Goal: Information Seeking & Learning: Learn about a topic

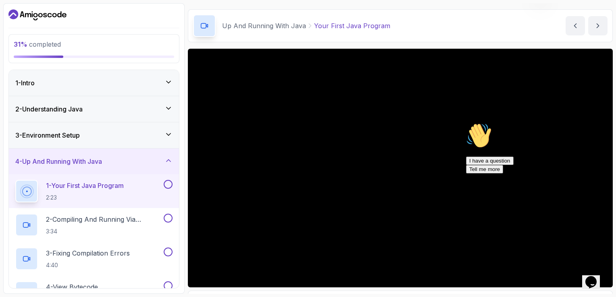
scroll to position [72, 0]
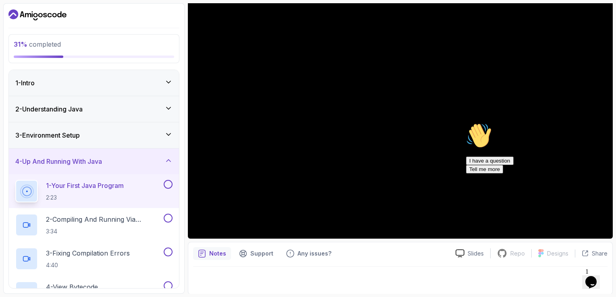
click at [168, 186] on button at bounding box center [168, 184] width 9 height 9
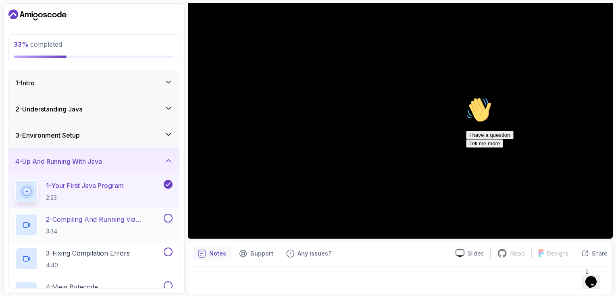
click at [148, 218] on p "2 - Compiling And Running Via Terminal" at bounding box center [104, 220] width 116 height 10
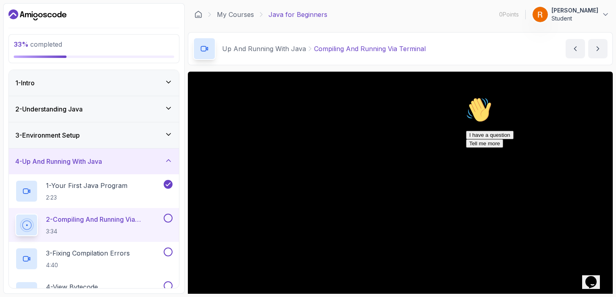
scroll to position [40, 0]
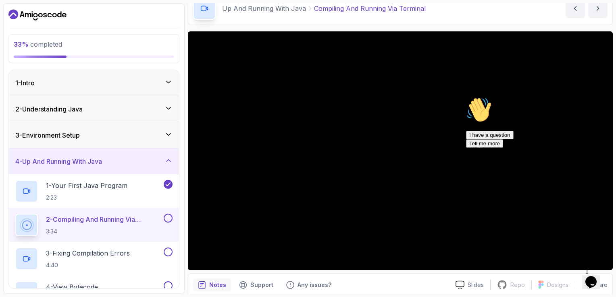
click at [466, 97] on icon "Chat attention grabber" at bounding box center [466, 97] width 0 height 0
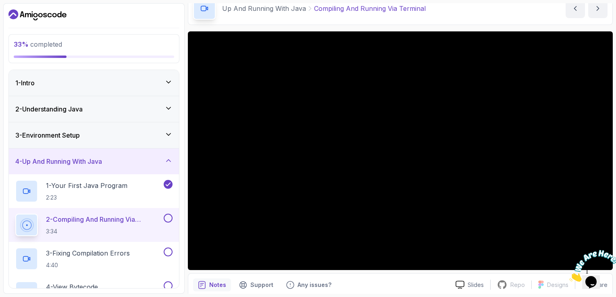
scroll to position [81, 0]
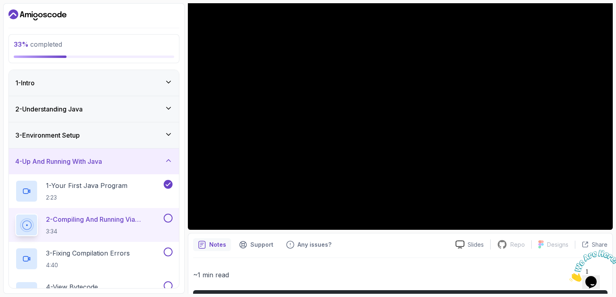
click at [569, 277] on icon "Close" at bounding box center [569, 280] width 0 height 7
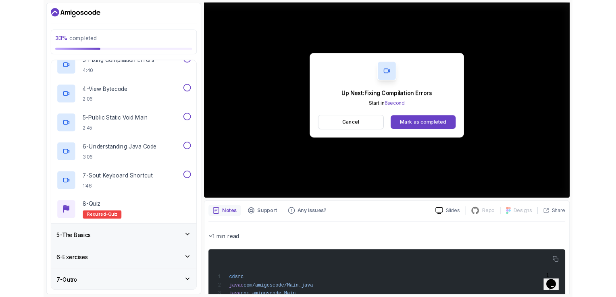
scroll to position [202, 0]
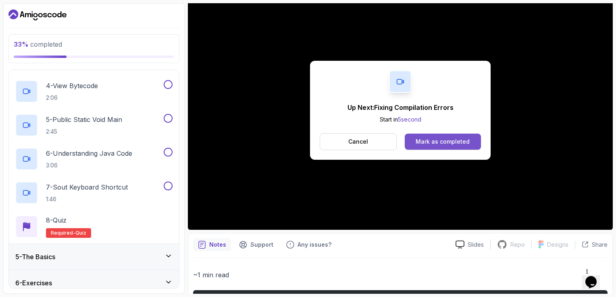
click at [418, 144] on div "Mark as completed" at bounding box center [443, 142] width 54 height 8
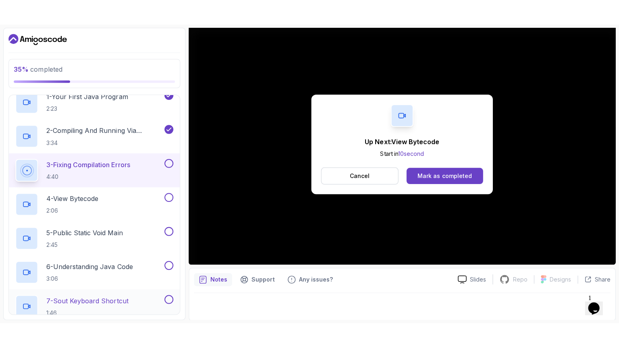
scroll to position [113, 0]
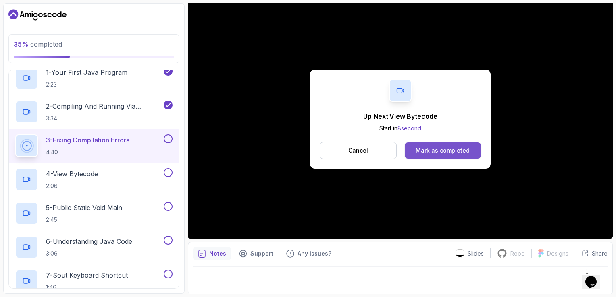
click at [443, 150] on div "Mark as completed" at bounding box center [443, 151] width 54 height 8
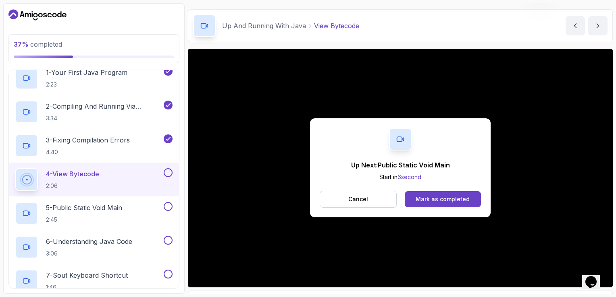
scroll to position [72, 0]
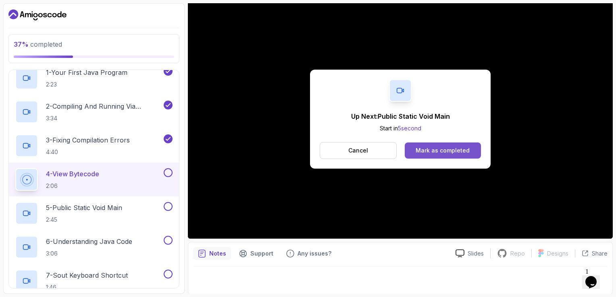
click at [418, 148] on div "Mark as completed" at bounding box center [443, 151] width 54 height 8
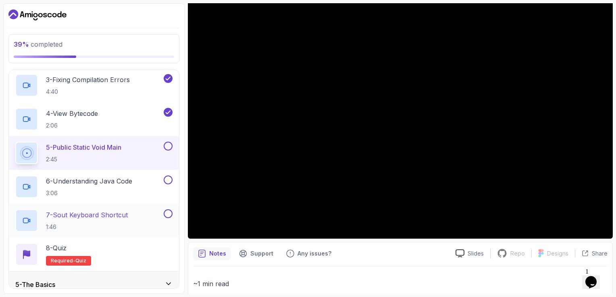
scroll to position [194, 0]
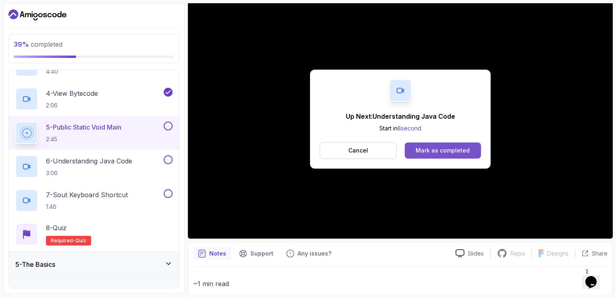
click at [456, 150] on div "Mark as completed" at bounding box center [443, 151] width 54 height 8
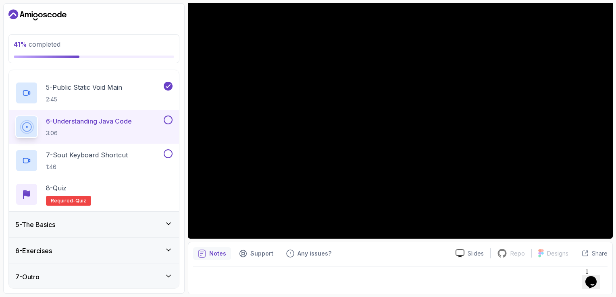
scroll to position [234, 0]
click at [168, 254] on div "6 - Exercises" at bounding box center [93, 251] width 157 height 10
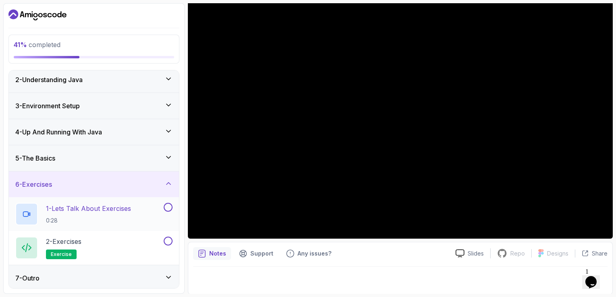
scroll to position [31, 0]
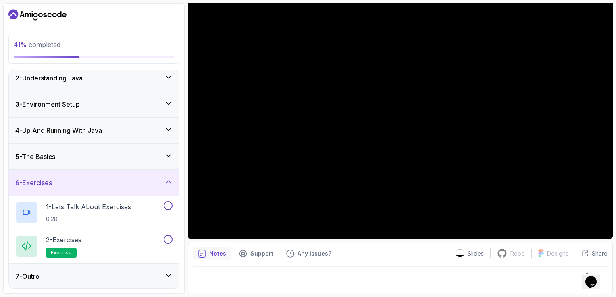
click at [171, 273] on icon at bounding box center [168, 276] width 8 height 8
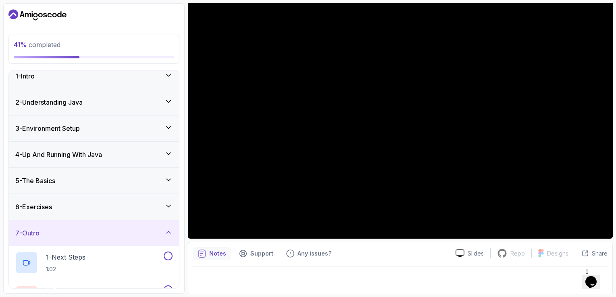
scroll to position [0, 0]
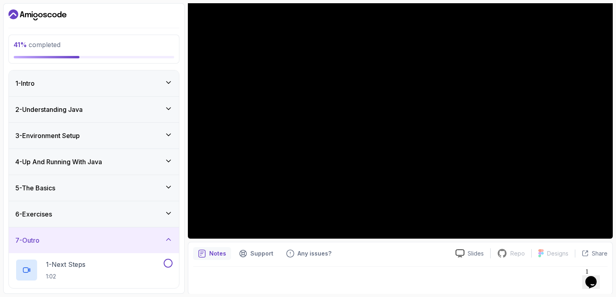
click at [113, 191] on div "5 - The Basics" at bounding box center [93, 188] width 157 height 10
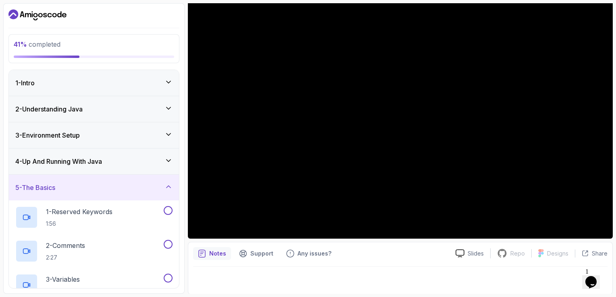
click at [130, 159] on div "4 - Up And Running With Java" at bounding box center [93, 162] width 157 height 10
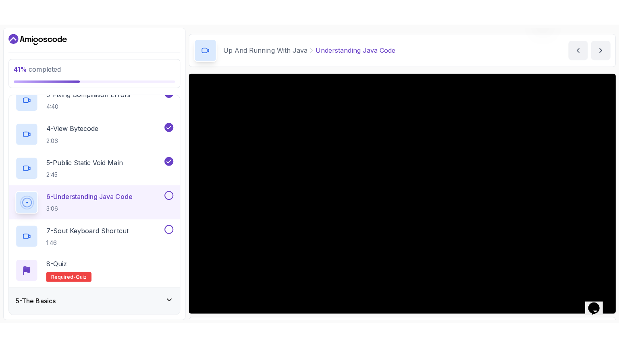
scroll to position [234, 0]
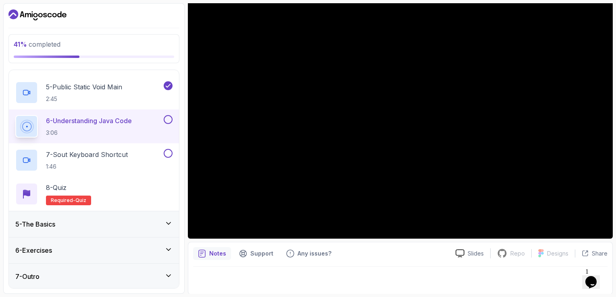
click at [170, 119] on button at bounding box center [168, 119] width 9 height 9
click at [131, 158] on div "7 - Sout Keyboard Shortcut 1:46" at bounding box center [88, 160] width 147 height 23
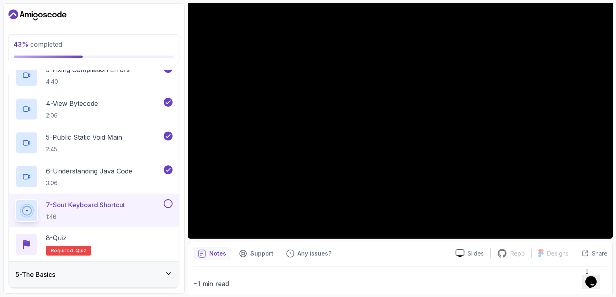
scroll to position [234, 0]
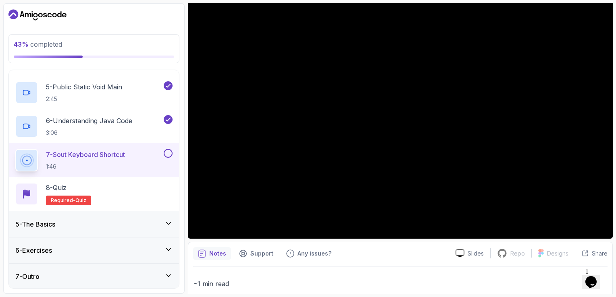
click at [169, 155] on button at bounding box center [168, 153] width 9 height 9
click at [77, 189] on div "8 - Quiz" at bounding box center [68, 188] width 45 height 10
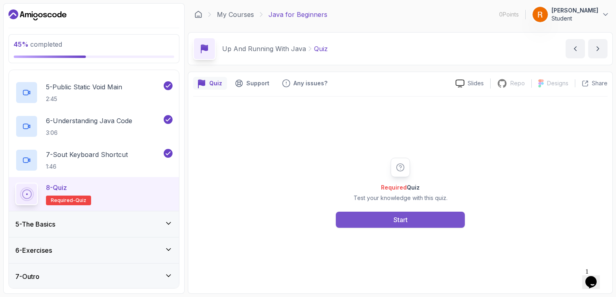
click at [420, 221] on button "Start" at bounding box center [400, 220] width 129 height 16
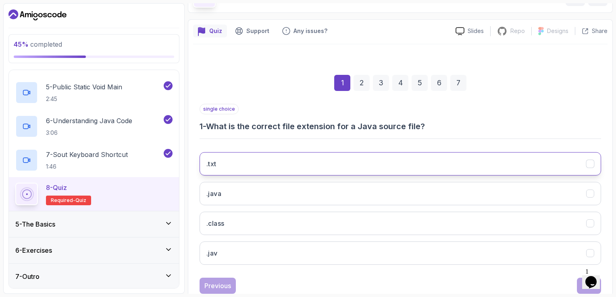
scroll to position [74, 0]
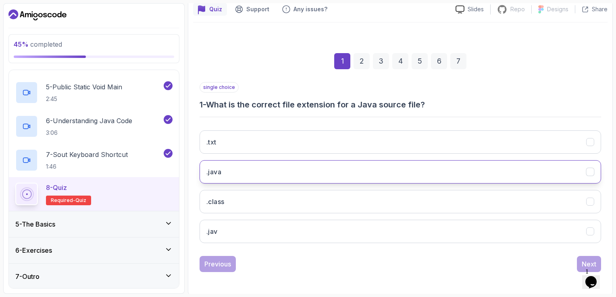
click at [236, 175] on button ".java" at bounding box center [400, 171] width 401 height 23
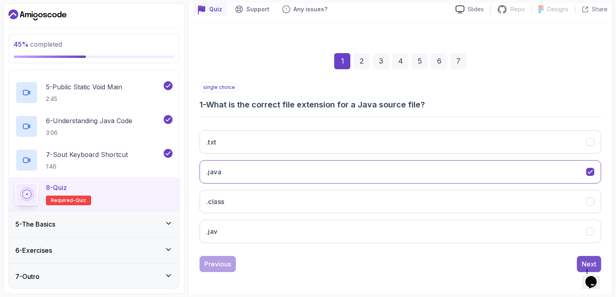
click at [583, 260] on div "Next" at bounding box center [589, 265] width 15 height 10
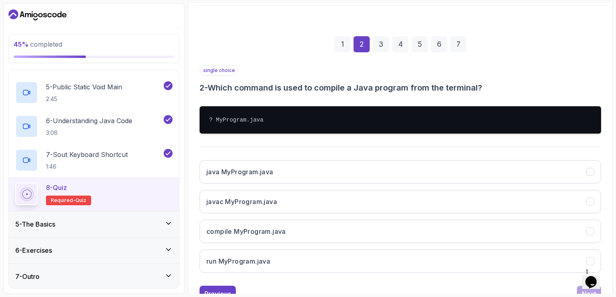
scroll to position [114, 0]
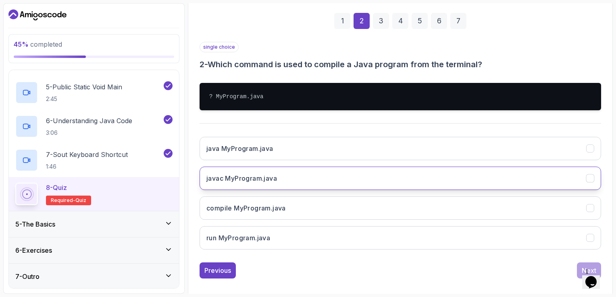
click at [284, 179] on button "javac MyProgram.java" at bounding box center [400, 178] width 401 height 23
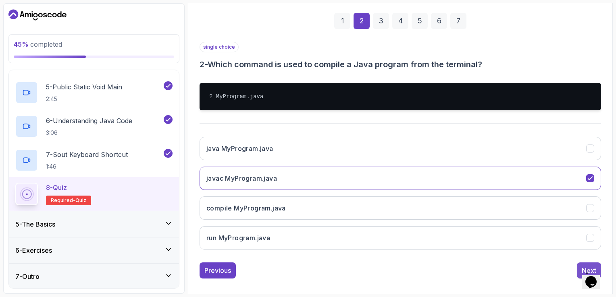
click at [580, 266] on button "Next" at bounding box center [589, 271] width 24 height 16
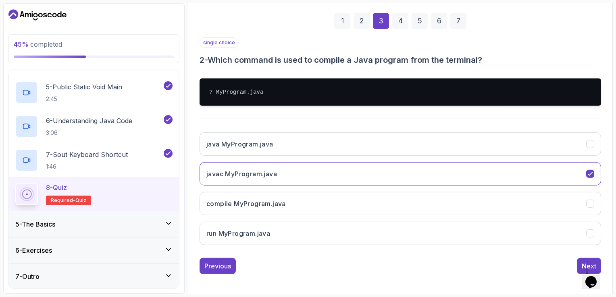
scroll to position [74, 0]
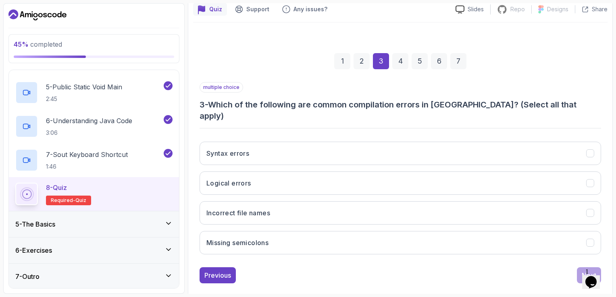
drag, startPoint x: 591, startPoint y: 277, endPoint x: 587, endPoint y: 76, distance: 201.2
click html "1 Opens Chat This icon Opens the chat window."
click at [429, 142] on button "Syntax errors" at bounding box center [400, 153] width 401 height 23
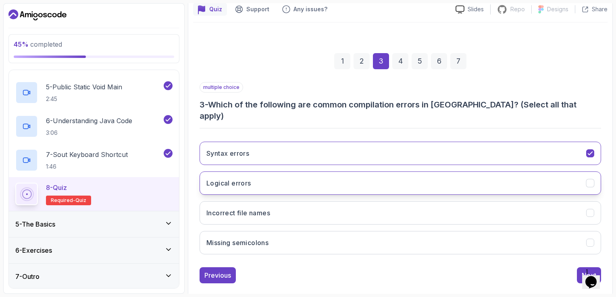
click at [429, 172] on button "Logical errors" at bounding box center [400, 183] width 401 height 23
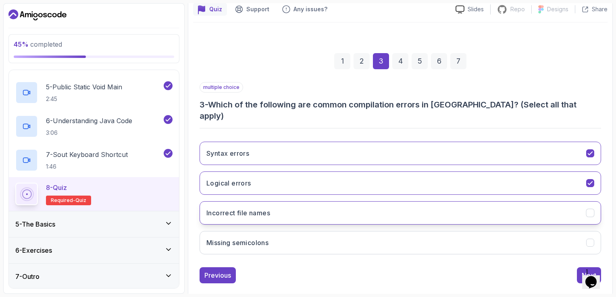
click at [371, 203] on button "Incorrect file names" at bounding box center [400, 213] width 401 height 23
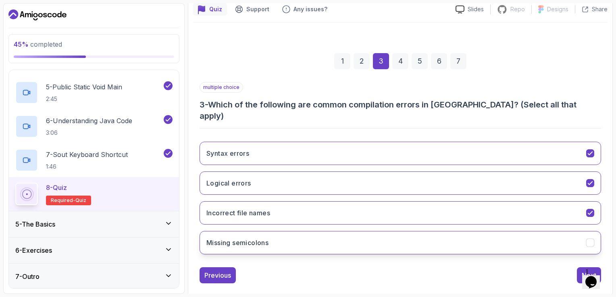
click at [372, 231] on button "Missing semicolons" at bounding box center [400, 242] width 401 height 23
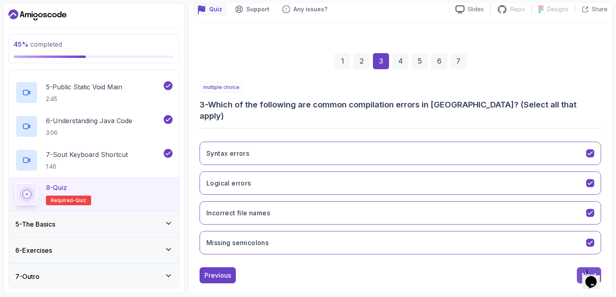
click at [587, 271] on div "Next" at bounding box center [589, 276] width 15 height 10
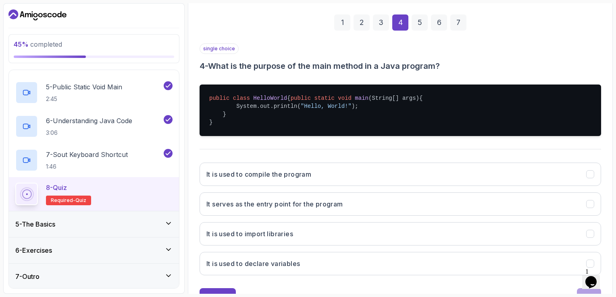
scroll to position [114, 0]
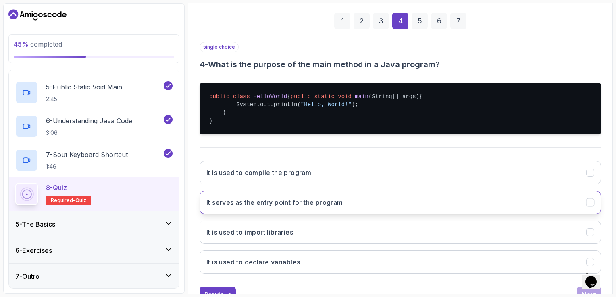
click at [356, 207] on button "It serves as the entry point for the program" at bounding box center [400, 202] width 401 height 23
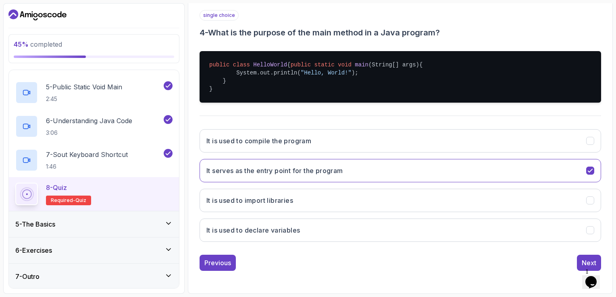
scroll to position [153, 0]
click at [585, 261] on div "Next" at bounding box center [589, 263] width 15 height 10
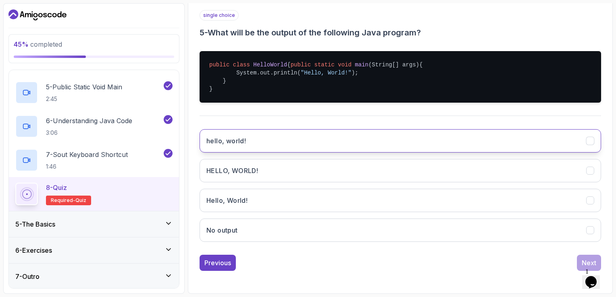
click at [321, 135] on button "hello, world!" at bounding box center [400, 140] width 401 height 23
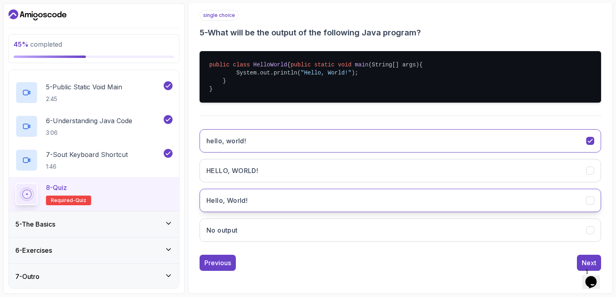
click at [260, 199] on button "Hello, World!" at bounding box center [400, 200] width 401 height 23
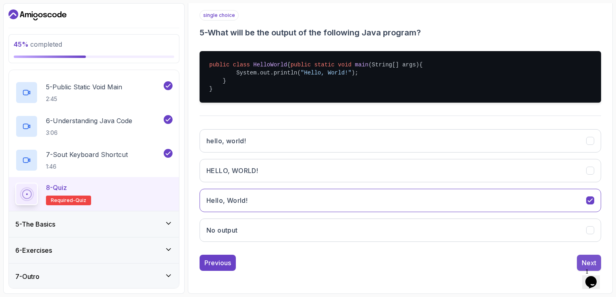
click at [587, 260] on div "Next" at bounding box center [589, 263] width 15 height 10
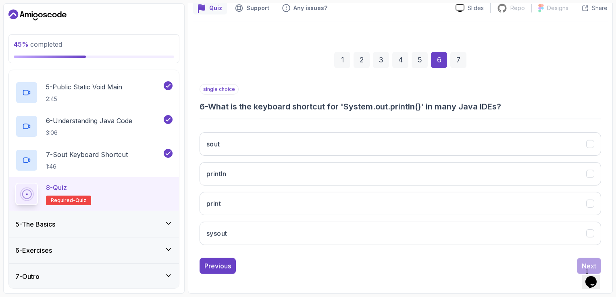
scroll to position [74, 0]
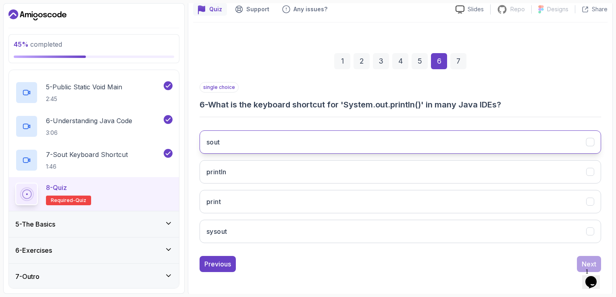
click at [311, 135] on button "sout" at bounding box center [400, 142] width 401 height 23
click at [586, 262] on div "Next" at bounding box center [589, 265] width 15 height 10
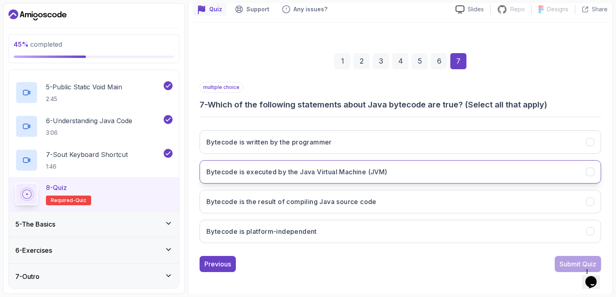
click at [390, 173] on button "Bytecode is executed by the Java Virtual Machine (JVM)" at bounding box center [400, 171] width 401 height 23
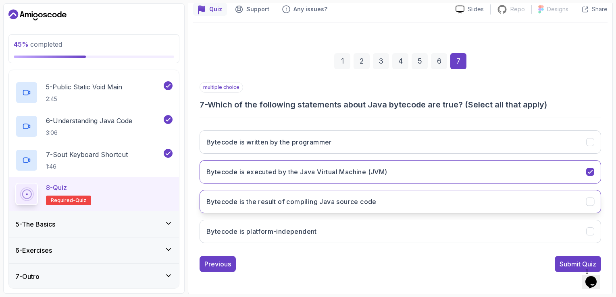
click at [399, 207] on button "Bytecode is the result of compiling Java source code" at bounding box center [400, 201] width 401 height 23
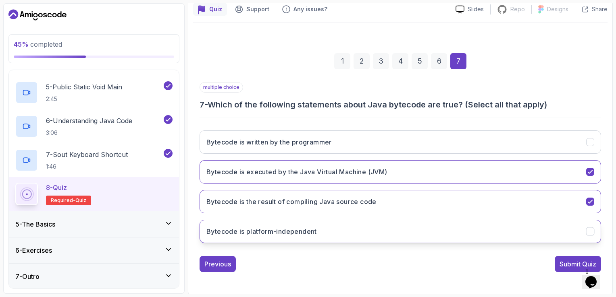
click at [395, 239] on button "Bytecode is platform-independent" at bounding box center [400, 231] width 401 height 23
click at [564, 267] on div "Submit Quiz" at bounding box center [578, 265] width 37 height 10
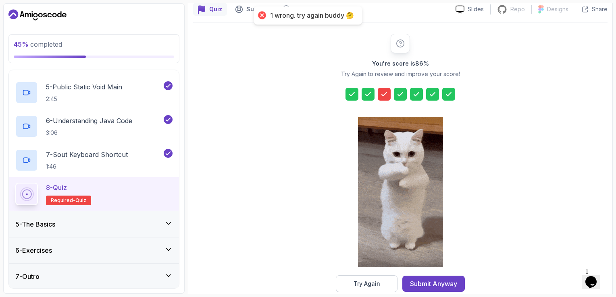
click at [386, 91] on icon at bounding box center [384, 94] width 8 height 8
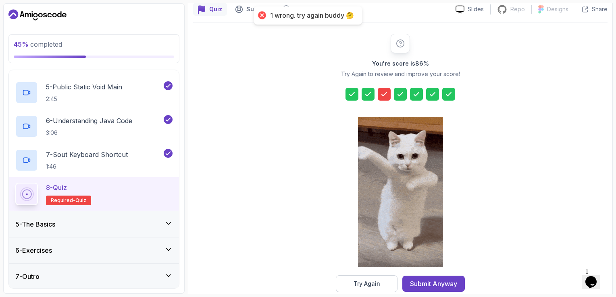
click at [384, 90] on icon at bounding box center [384, 94] width 8 height 8
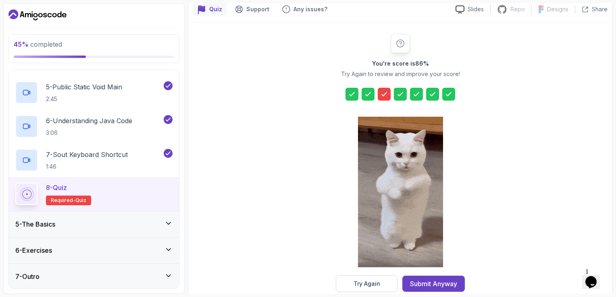
click at [384, 93] on icon at bounding box center [384, 94] width 8 height 8
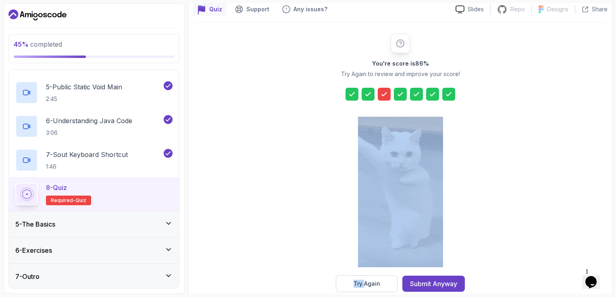
click at [384, 93] on icon at bounding box center [384, 94] width 8 height 8
click at [498, 137] on div "You're score is 86 % Try Again to review and improve your score! Try Again Subm…" at bounding box center [400, 163] width 414 height 259
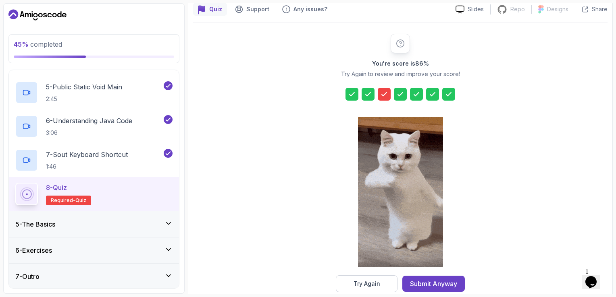
scroll to position [88, 0]
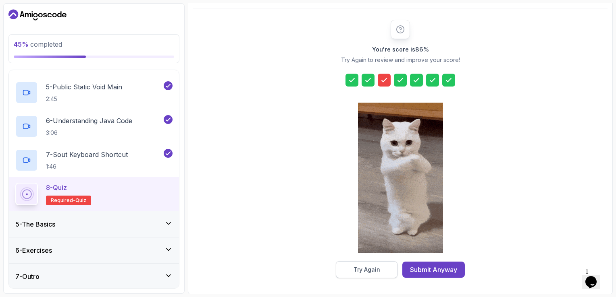
click at [369, 268] on div "Try Again" at bounding box center [367, 270] width 27 height 8
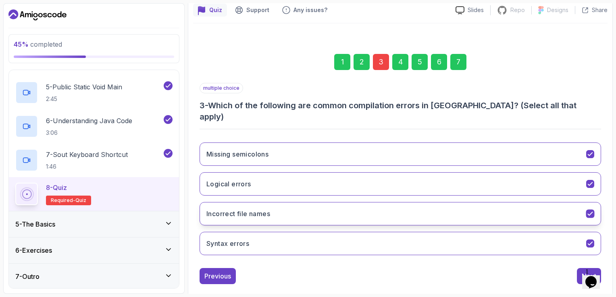
scroll to position [74, 0]
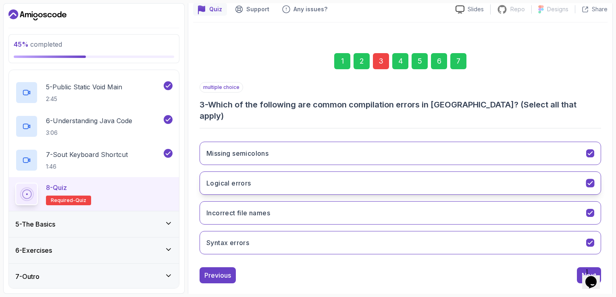
click at [372, 175] on button "Logical errors" at bounding box center [400, 183] width 401 height 23
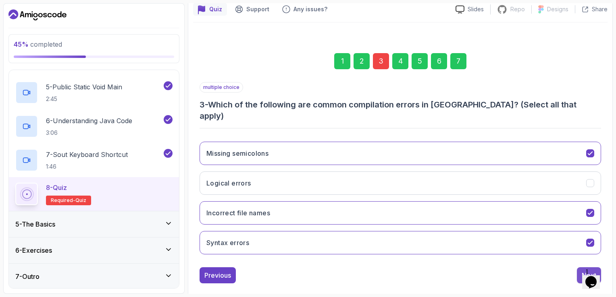
click at [584, 271] on div "Next" at bounding box center [589, 276] width 15 height 10
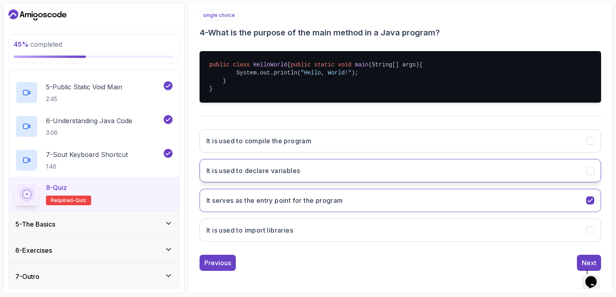
scroll to position [153, 0]
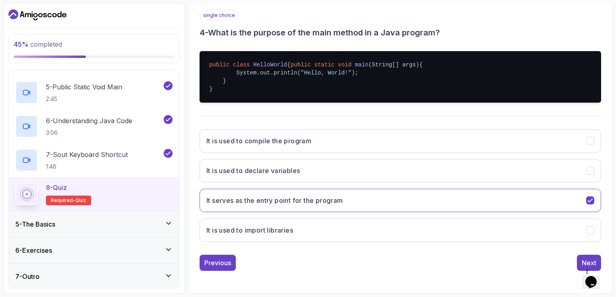
click at [574, 257] on div "Previous Next" at bounding box center [400, 263] width 401 height 16
click at [580, 259] on button "Next" at bounding box center [589, 263] width 24 height 16
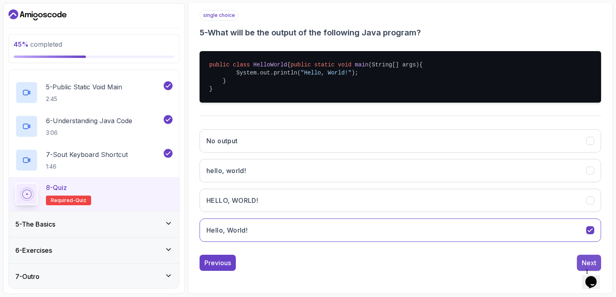
click at [580, 259] on button "Next" at bounding box center [589, 263] width 24 height 16
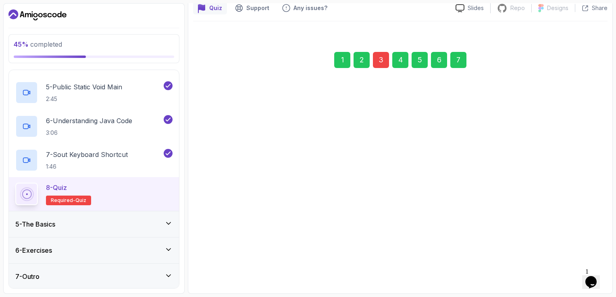
scroll to position [74, 0]
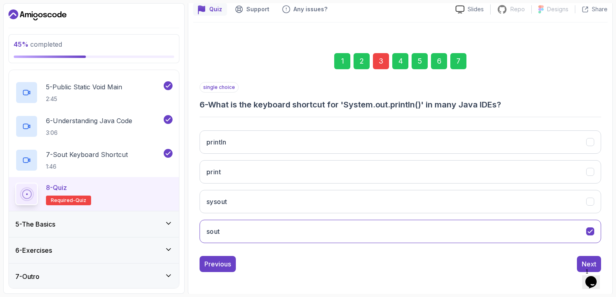
click at [580, 259] on button "Next" at bounding box center [589, 264] width 24 height 16
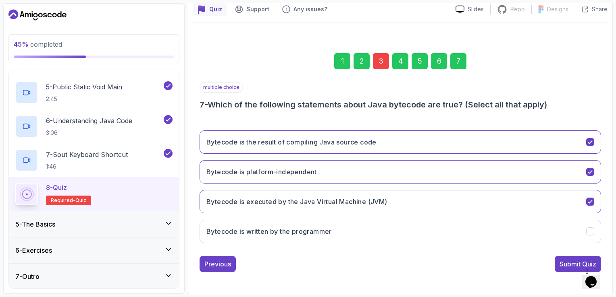
click at [580, 260] on div "Submit Quiz" at bounding box center [578, 265] width 37 height 10
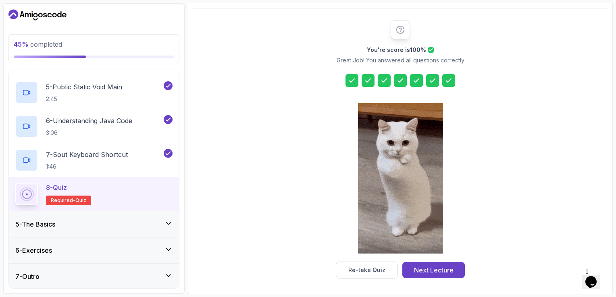
scroll to position [88, 0]
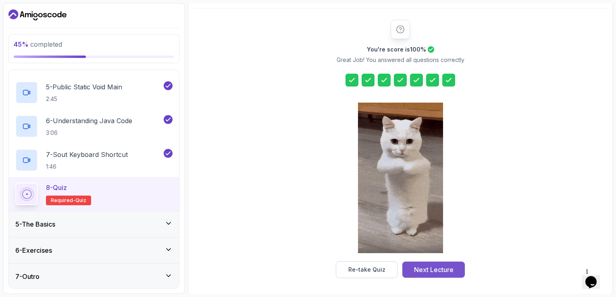
click at [429, 268] on div "Next Lecture" at bounding box center [434, 270] width 40 height 10
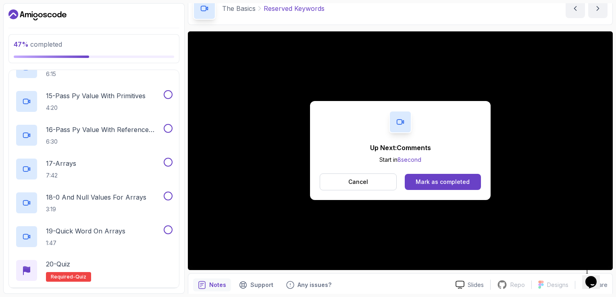
scroll to position [641, 0]
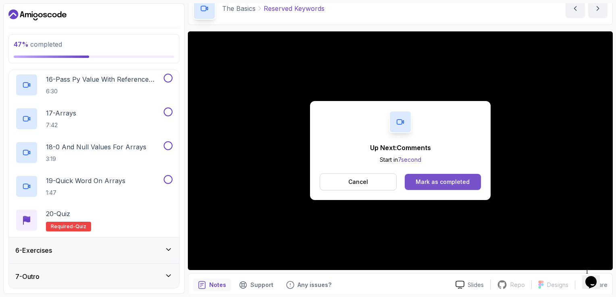
click at [441, 179] on div "Mark as completed" at bounding box center [443, 182] width 54 height 8
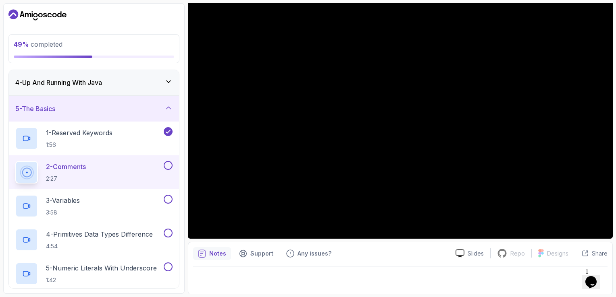
scroll to position [81, 0]
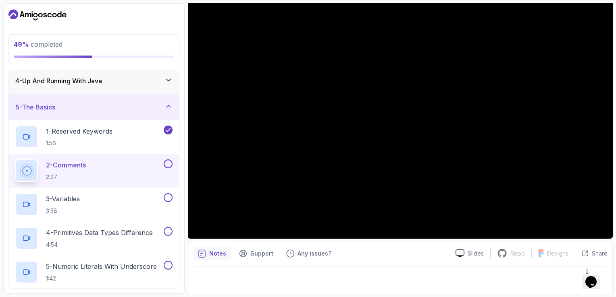
click at [169, 163] on button at bounding box center [168, 164] width 9 height 9
click at [136, 197] on div "3 - Variables 3:58" at bounding box center [88, 204] width 147 height 23
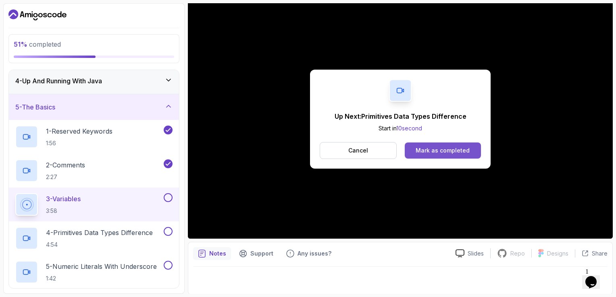
click at [464, 148] on div "Mark as completed" at bounding box center [443, 151] width 54 height 8
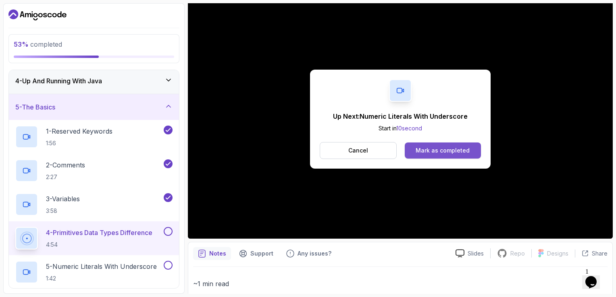
click at [453, 147] on div "Mark as completed" at bounding box center [443, 151] width 54 height 8
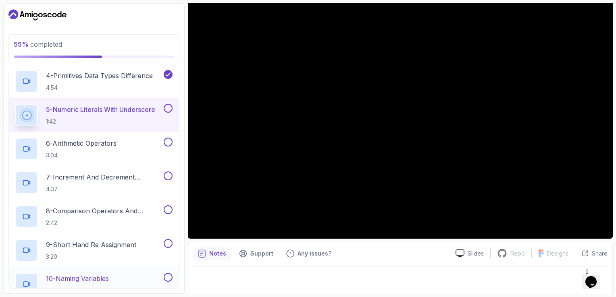
scroll to position [237, 0]
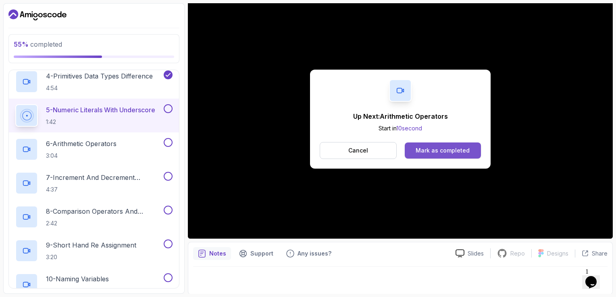
click at [454, 147] on div "Mark as completed" at bounding box center [443, 151] width 54 height 8
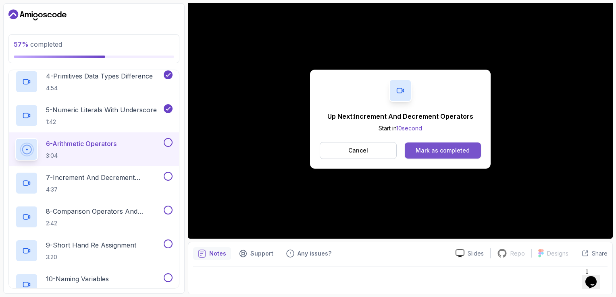
click at [448, 149] on div "Mark as completed" at bounding box center [443, 151] width 54 height 8
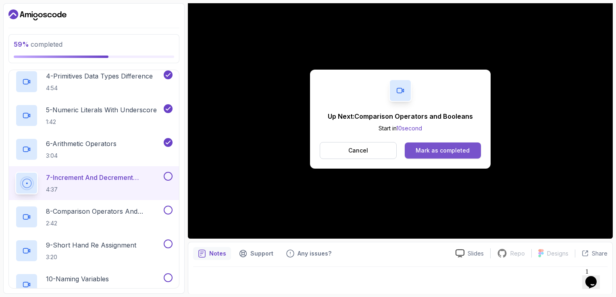
click at [459, 150] on div "Mark as completed" at bounding box center [443, 151] width 54 height 8
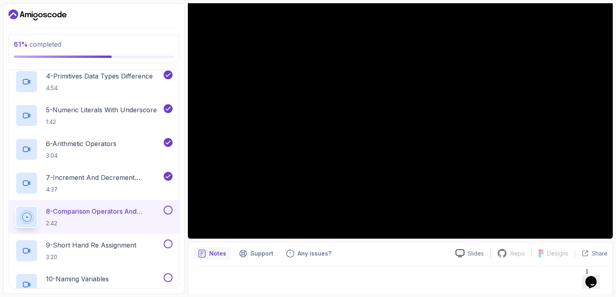
click at [413, 256] on div "Notes Support Any issues?" at bounding box center [321, 254] width 256 height 13
drag, startPoint x: 168, startPoint y: 209, endPoint x: 163, endPoint y: 218, distance: 10.1
click at [168, 209] on button at bounding box center [168, 210] width 9 height 9
click at [125, 244] on p "9 - Short Hand Re Assignment" at bounding box center [91, 246] width 90 height 10
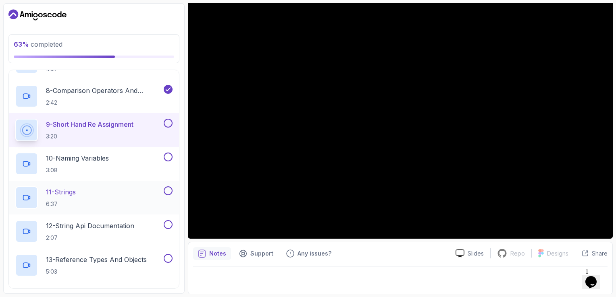
scroll to position [342, 0]
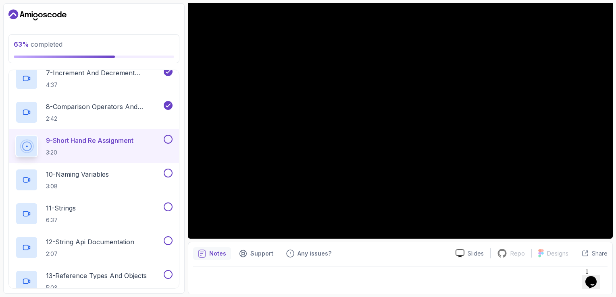
click at [169, 139] on button at bounding box center [168, 139] width 9 height 9
click at [107, 180] on h2 "10 - Naming Variables 3:08" at bounding box center [77, 180] width 63 height 21
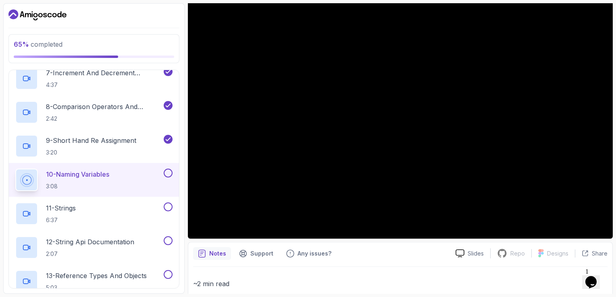
click at [170, 173] on button at bounding box center [168, 173] width 9 height 9
click at [134, 213] on div "11 - Strings 6:37" at bounding box center [88, 214] width 147 height 23
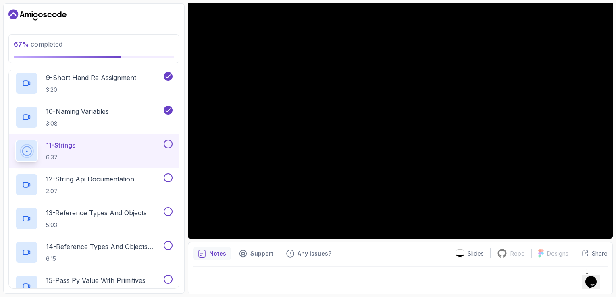
scroll to position [318, 0]
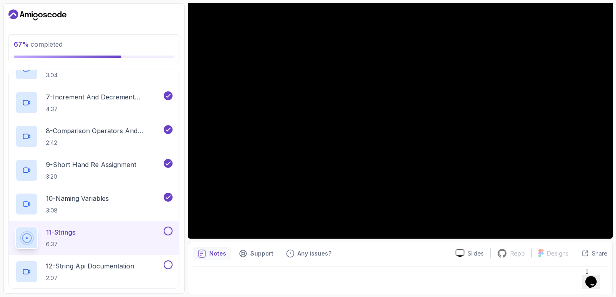
click at [168, 230] on button at bounding box center [168, 231] width 9 height 9
click at [133, 268] on p "12 - String Api Documentation" at bounding box center [90, 267] width 88 height 10
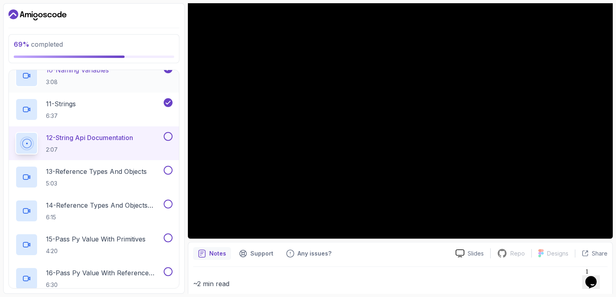
scroll to position [479, 0]
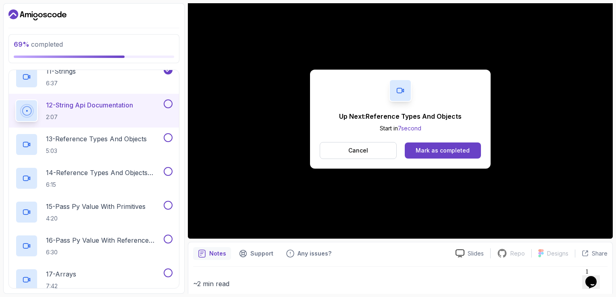
click at [171, 102] on button at bounding box center [168, 104] width 9 height 9
click at [133, 138] on p "13 - Reference Types And Objects" at bounding box center [96, 139] width 101 height 10
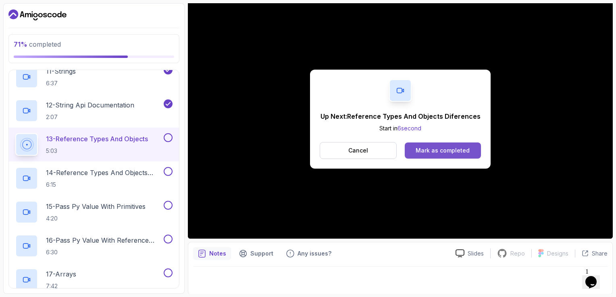
click at [443, 151] on div "Mark as completed" at bounding box center [443, 151] width 54 height 8
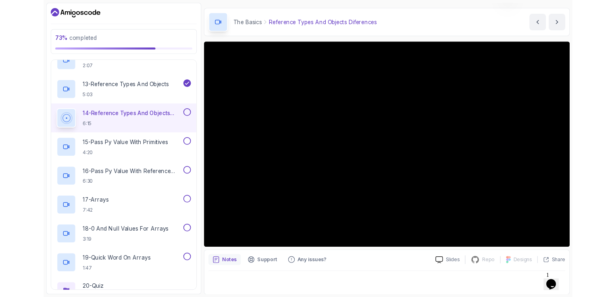
scroll to position [72, 0]
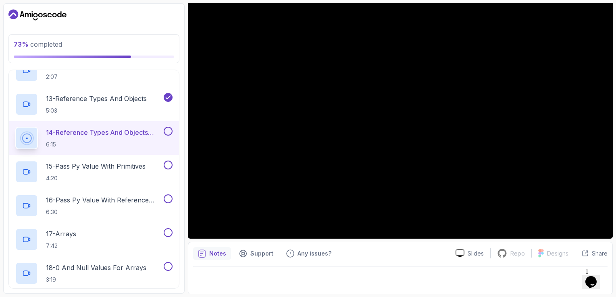
click at [167, 132] on button at bounding box center [168, 131] width 9 height 9
click at [131, 167] on p "15 - Pass Py Value With Primitives" at bounding box center [96, 167] width 100 height 10
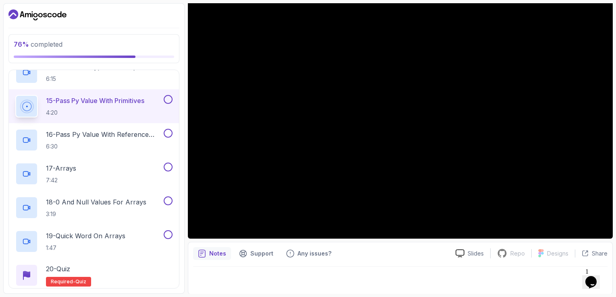
scroll to position [600, 0]
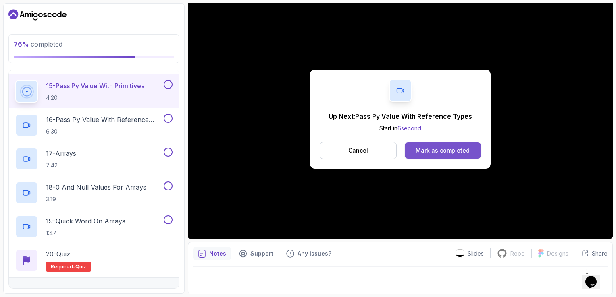
click at [428, 148] on div "Mark as completed" at bounding box center [443, 151] width 54 height 8
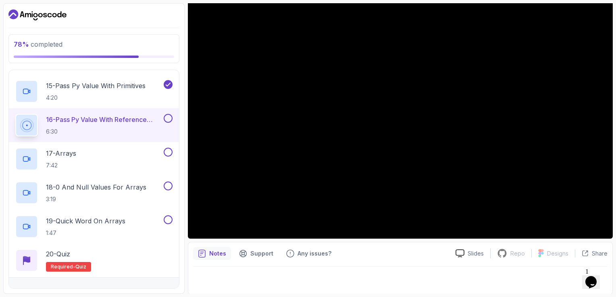
click at [171, 117] on button at bounding box center [168, 118] width 9 height 9
click at [126, 156] on div "17 - Arrays 7:42" at bounding box center [88, 159] width 147 height 23
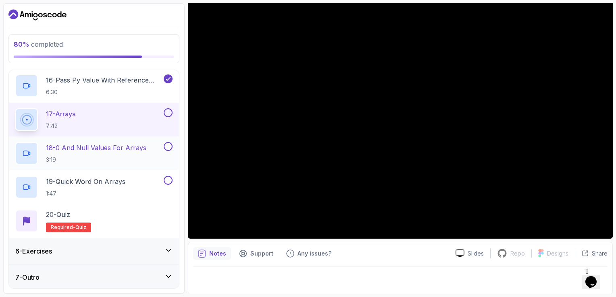
scroll to position [641, 0]
click at [88, 255] on div "6 - Exercises" at bounding box center [94, 251] width 170 height 26
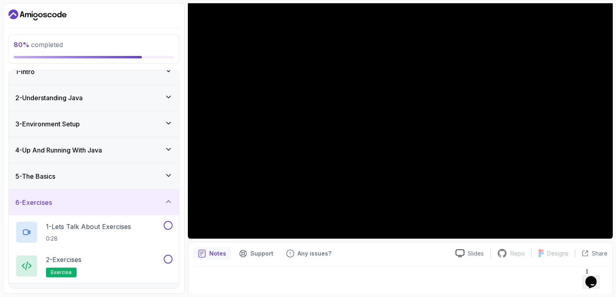
scroll to position [31, 0]
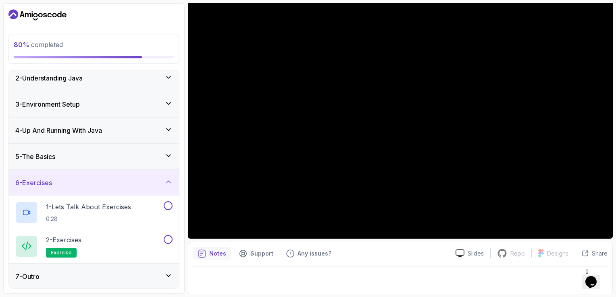
click at [117, 181] on div "6 - Exercises" at bounding box center [93, 183] width 157 height 10
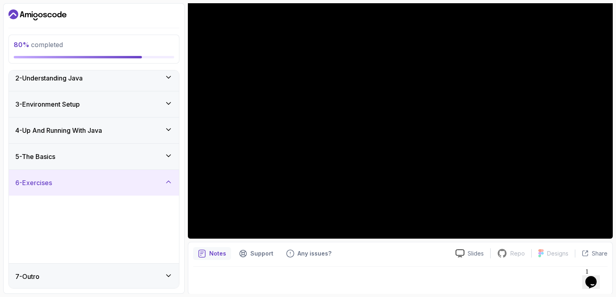
scroll to position [0, 0]
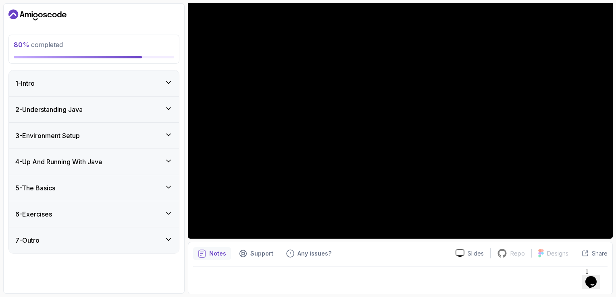
click at [117, 183] on div "5 - The Basics" at bounding box center [93, 188] width 157 height 10
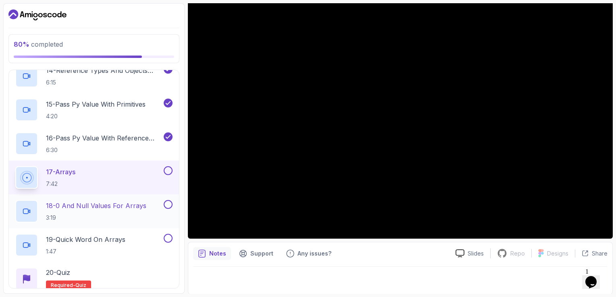
scroll to position [641, 0]
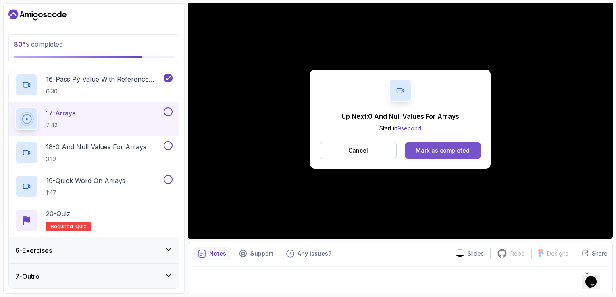
click at [460, 150] on div "Mark as completed" at bounding box center [443, 151] width 54 height 8
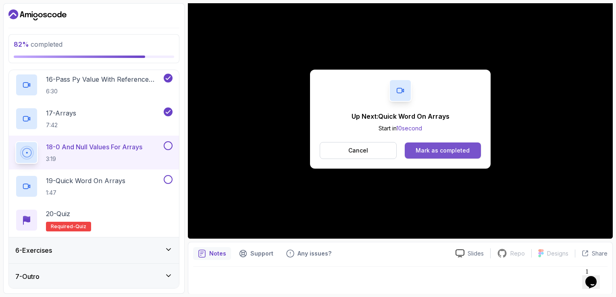
click at [451, 147] on div "Mark as completed" at bounding box center [443, 151] width 54 height 8
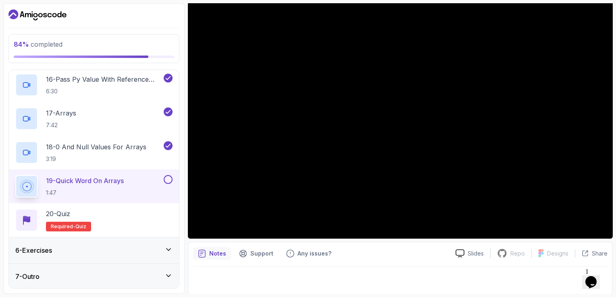
click at [170, 180] on button at bounding box center [168, 179] width 9 height 9
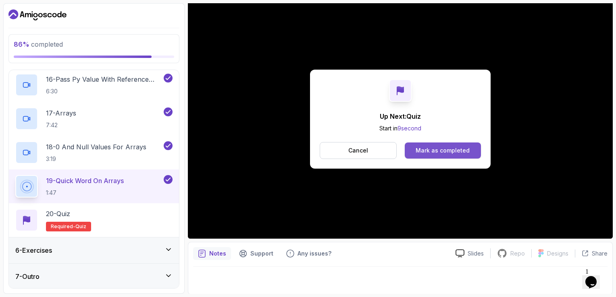
click at [454, 151] on div "Mark as completed" at bounding box center [443, 151] width 54 height 8
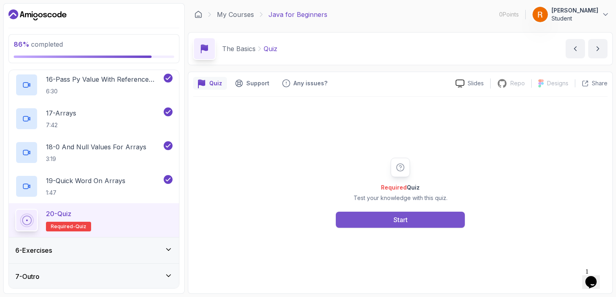
click at [419, 218] on button "Start" at bounding box center [400, 220] width 129 height 16
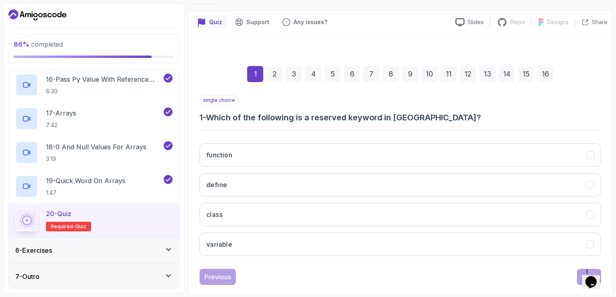
scroll to position [74, 0]
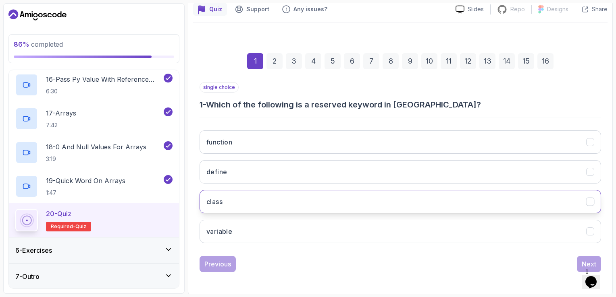
click at [250, 201] on button "class" at bounding box center [400, 201] width 401 height 23
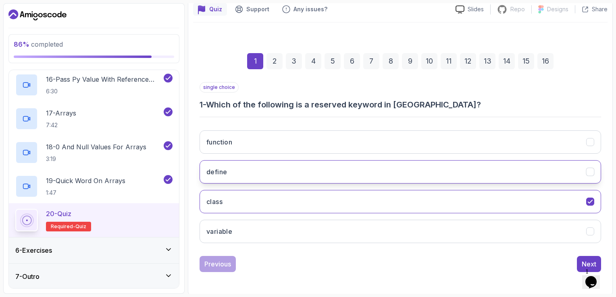
click at [262, 173] on button "define" at bounding box center [400, 171] width 401 height 23
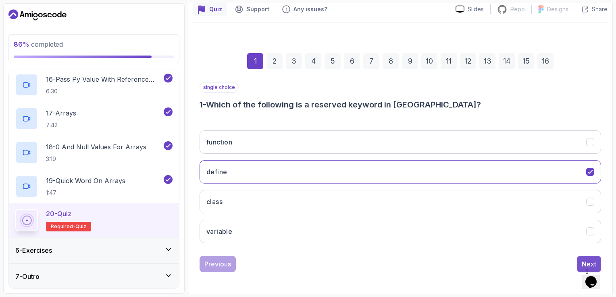
click at [585, 260] on div "Next" at bounding box center [589, 265] width 15 height 10
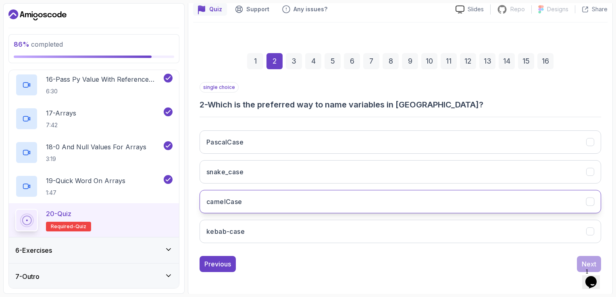
click at [261, 200] on button "camelCase" at bounding box center [400, 201] width 401 height 23
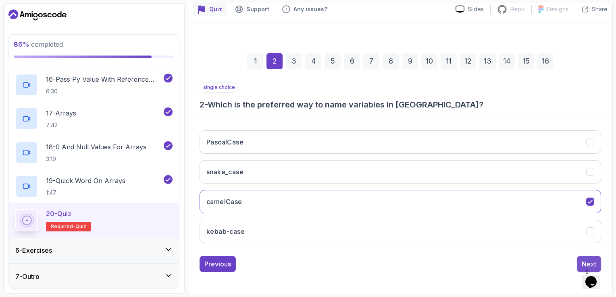
click at [588, 260] on div "Next" at bounding box center [589, 265] width 15 height 10
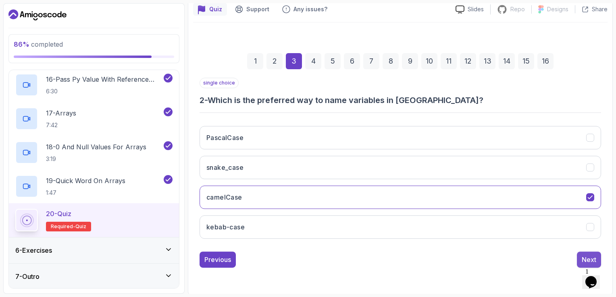
scroll to position [61, 0]
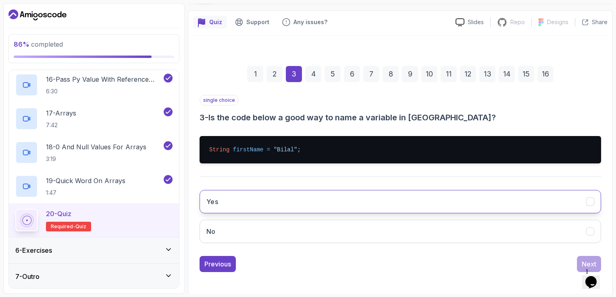
click at [299, 196] on button "Yes" at bounding box center [400, 201] width 401 height 23
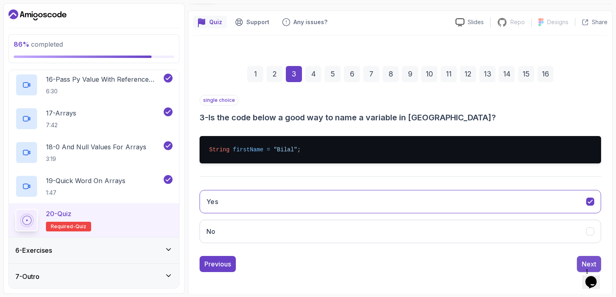
click at [593, 262] on div "Next" at bounding box center [589, 265] width 15 height 10
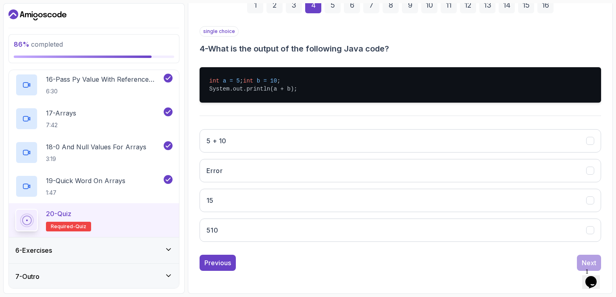
scroll to position [137, 0]
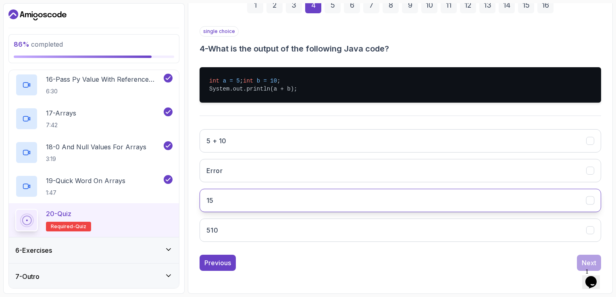
click at [278, 196] on button "15" at bounding box center [400, 200] width 401 height 23
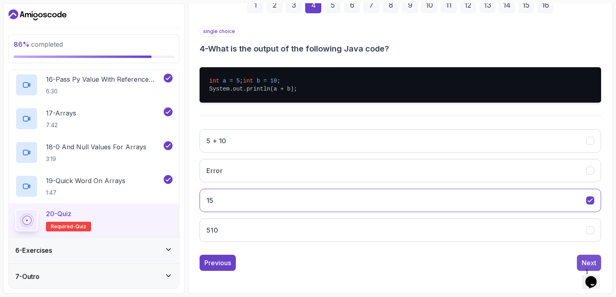
click at [580, 263] on button "Next" at bounding box center [589, 263] width 24 height 16
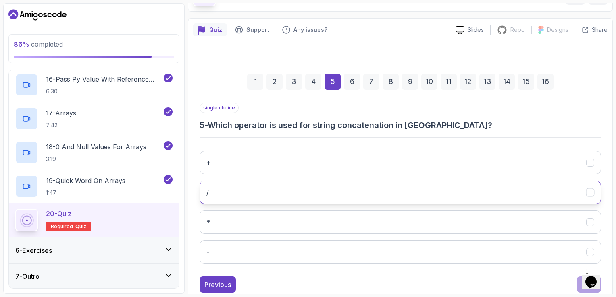
scroll to position [74, 0]
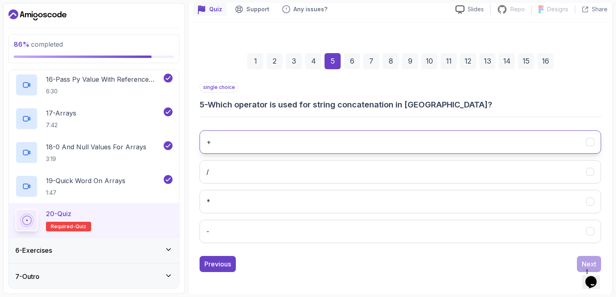
click at [289, 148] on button "+" at bounding box center [400, 142] width 401 height 23
click at [591, 260] on div "Next" at bounding box center [589, 265] width 15 height 10
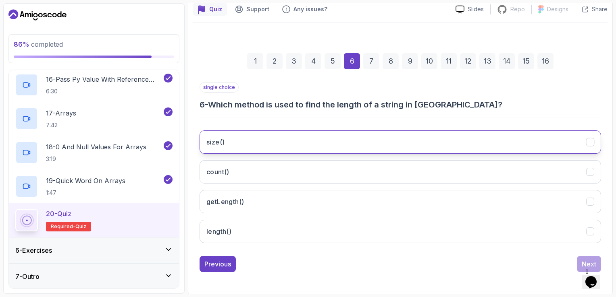
click at [422, 141] on button "size()" at bounding box center [400, 142] width 401 height 23
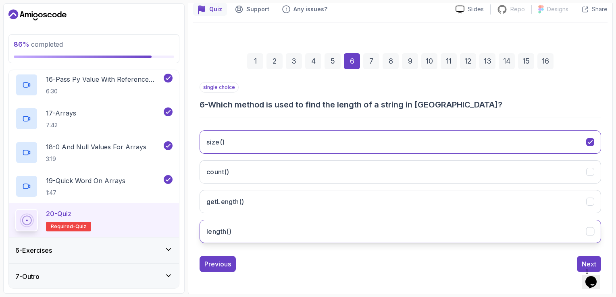
click at [248, 228] on button "length()" at bounding box center [400, 231] width 401 height 23
click at [582, 264] on div "Next" at bounding box center [589, 265] width 15 height 10
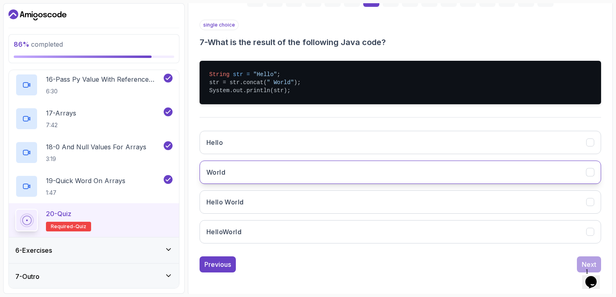
scroll to position [137, 0]
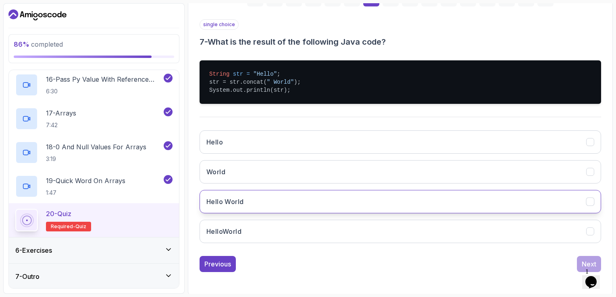
click at [278, 202] on button "Hello World" at bounding box center [400, 201] width 401 height 23
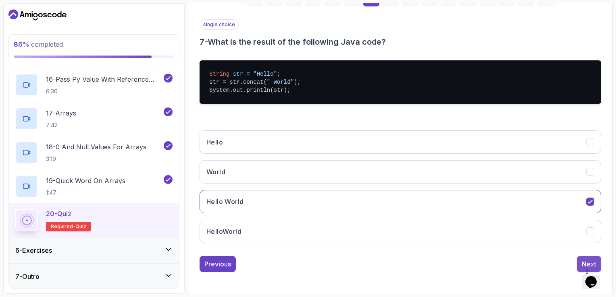
click at [580, 260] on button "Next" at bounding box center [589, 264] width 24 height 16
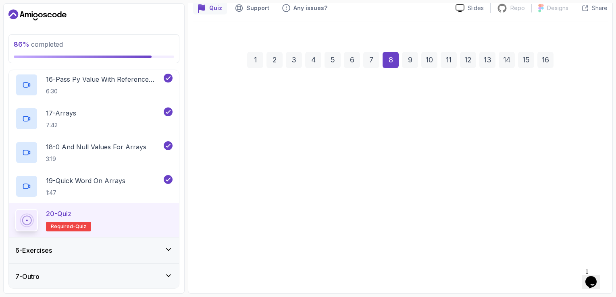
scroll to position [74, 0]
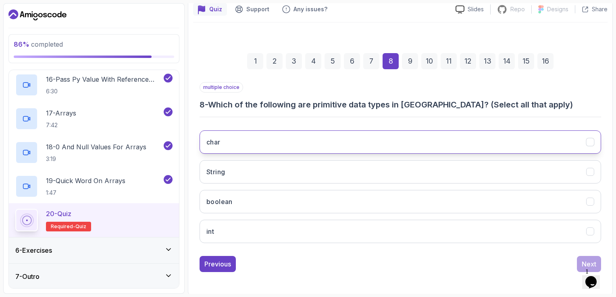
click at [300, 142] on button "char" at bounding box center [400, 142] width 401 height 23
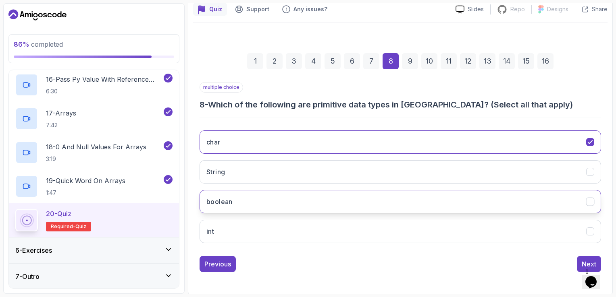
click at [280, 206] on button "boolean" at bounding box center [400, 201] width 401 height 23
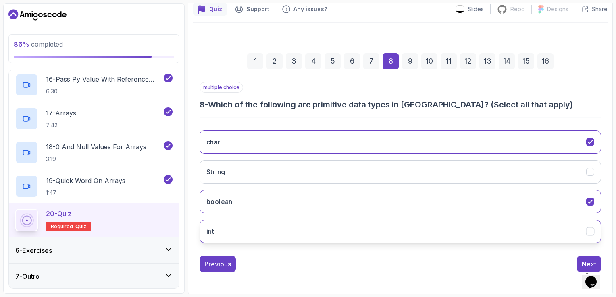
click at [288, 227] on button "int" at bounding box center [400, 231] width 401 height 23
click at [578, 265] on button "Next" at bounding box center [589, 264] width 24 height 16
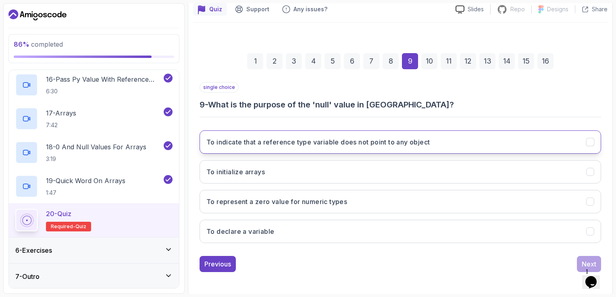
click at [315, 138] on h3 "To indicate that a reference type variable does not point to any object" at bounding box center [317, 142] width 223 height 10
click at [593, 261] on div "Next" at bounding box center [589, 265] width 15 height 10
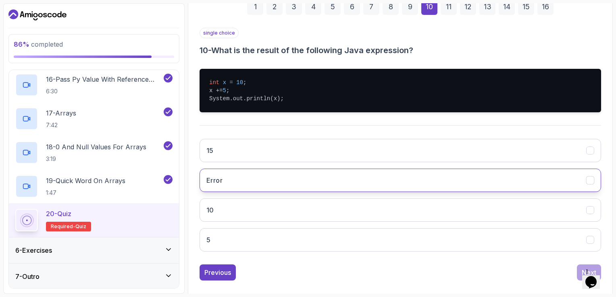
scroll to position [137, 0]
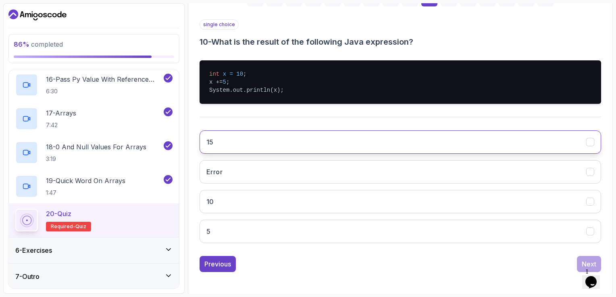
click at [267, 141] on button "15" at bounding box center [400, 142] width 401 height 23
click at [587, 260] on div "Next" at bounding box center [589, 265] width 15 height 10
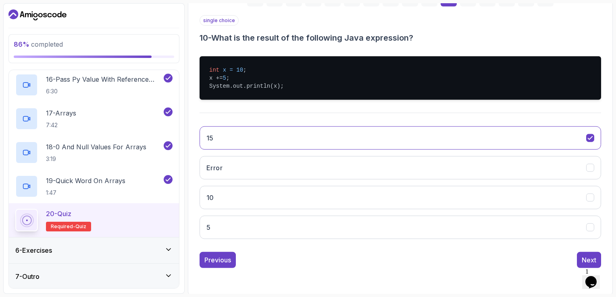
scroll to position [104, 0]
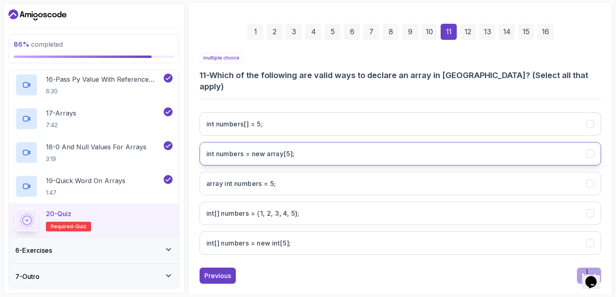
click at [323, 142] on button "int numbers = new array[5];" at bounding box center [400, 153] width 401 height 23
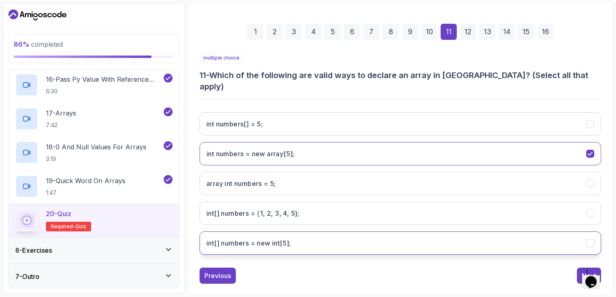
click at [302, 232] on int;"] "int[] numbers = new int[5];" at bounding box center [400, 243] width 401 height 23
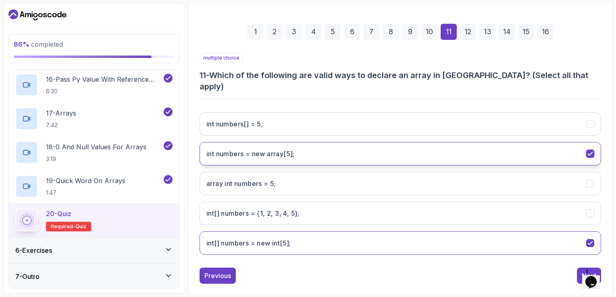
drag, startPoint x: 370, startPoint y: 140, endPoint x: 362, endPoint y: 135, distance: 9.3
click at [369, 142] on button "int numbers = new array[5];" at bounding box center [400, 153] width 401 height 23
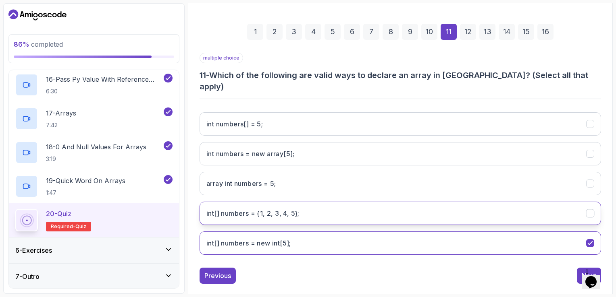
click at [319, 208] on 5};"] "int[] numbers = {1, 2, 3, 4, 5};" at bounding box center [400, 213] width 401 height 23
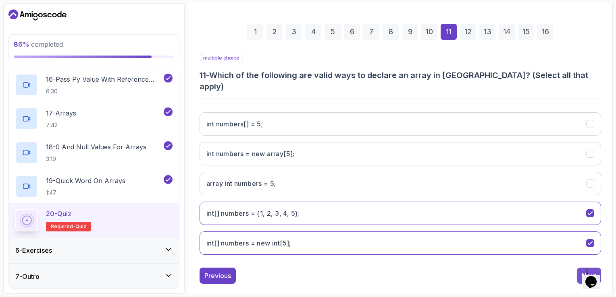
click at [585, 271] on div "Next" at bounding box center [589, 276] width 15 height 10
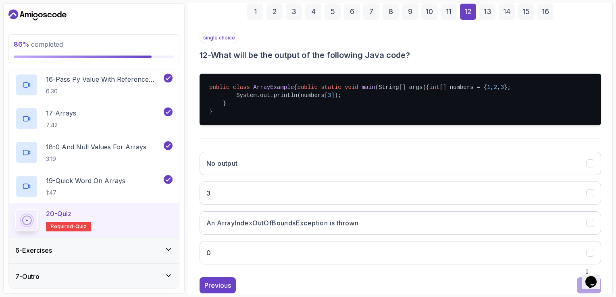
scroll to position [144, 0]
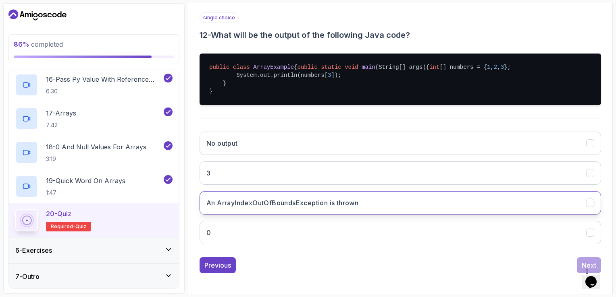
click at [439, 214] on button "An ArrayIndexOutOfBoundsException is thrown" at bounding box center [400, 202] width 401 height 23
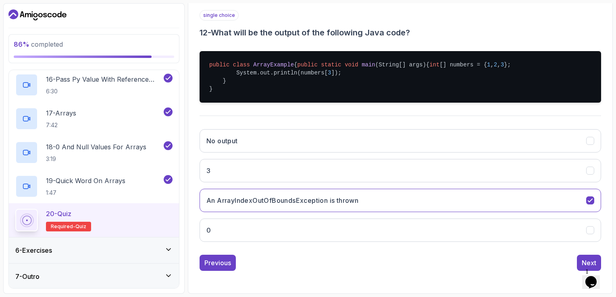
scroll to position [161, 0]
click at [582, 261] on div "Next" at bounding box center [589, 263] width 15 height 10
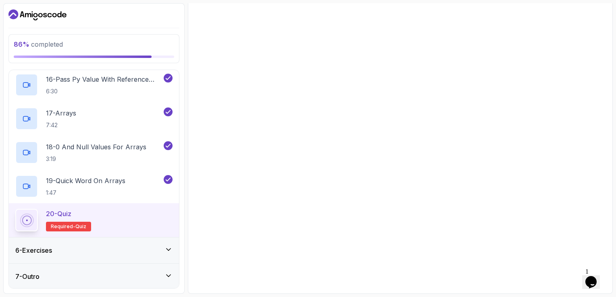
scroll to position [74, 0]
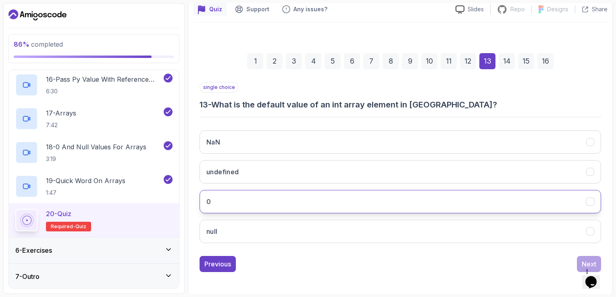
click at [331, 193] on button "0" at bounding box center [400, 201] width 401 height 23
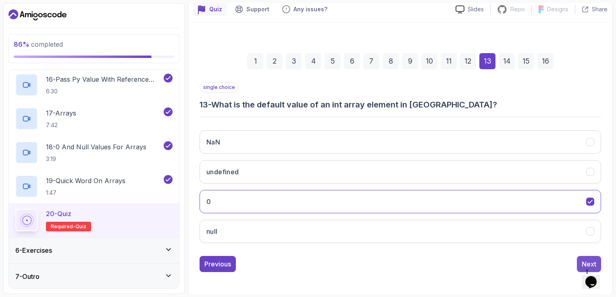
click at [589, 258] on button "Next" at bounding box center [589, 264] width 24 height 16
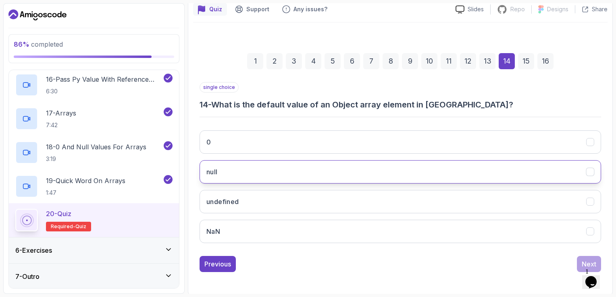
click at [246, 176] on button "null" at bounding box center [400, 171] width 401 height 23
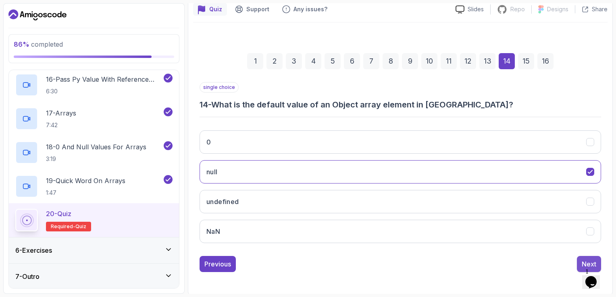
click at [582, 260] on div "Next" at bounding box center [589, 265] width 15 height 10
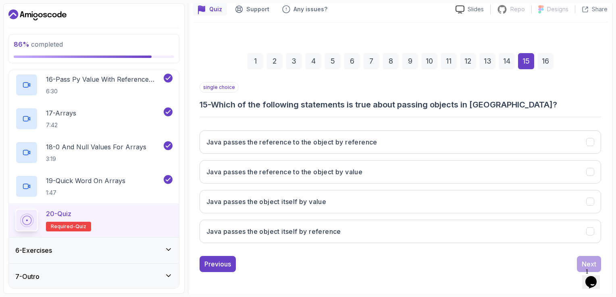
drag, startPoint x: 327, startPoint y: 243, endPoint x: 298, endPoint y: 248, distance: 29.4
click at [298, 248] on div "Java passes the reference to the object by reference Java passes the reference …" at bounding box center [400, 187] width 401 height 126
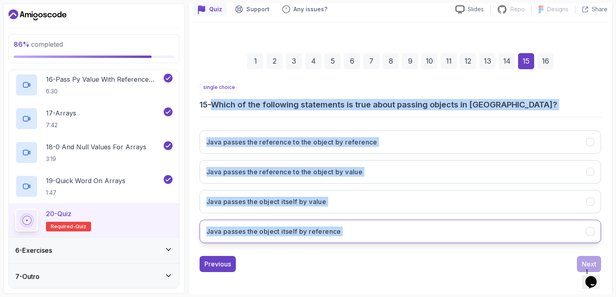
drag, startPoint x: 216, startPoint y: 103, endPoint x: 530, endPoint y: 240, distance: 343.2
click at [530, 240] on div "single choice 15 - Which of the following statements is true about passing obje…" at bounding box center [400, 166] width 401 height 168
copy div "Which of the following statements is true about passing objects in Java? Java p…"
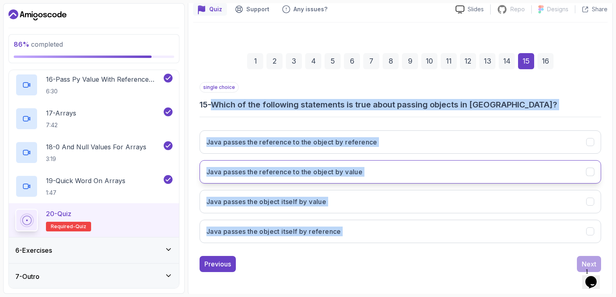
click at [373, 171] on button "Java passes the reference to the object by value" at bounding box center [400, 171] width 401 height 23
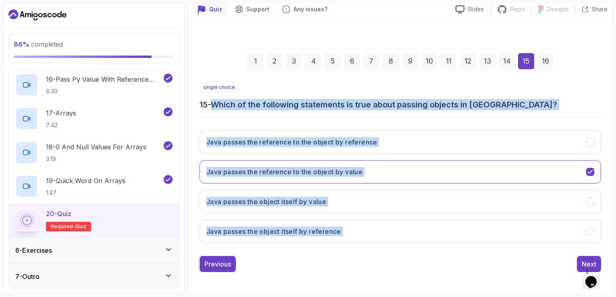
click at [581, 105] on h3 "15 - Which of the following statements is true about passing objects in Java?" at bounding box center [400, 104] width 401 height 11
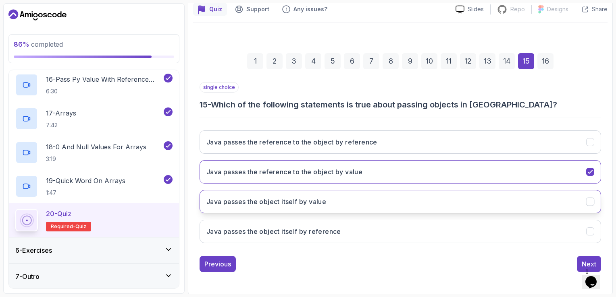
click at [358, 201] on button "Java passes the object itself by value" at bounding box center [400, 201] width 401 height 23
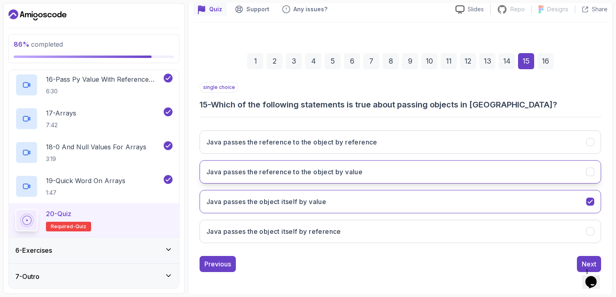
click at [577, 168] on button "Java passes the reference to the object by value" at bounding box center [400, 171] width 401 height 23
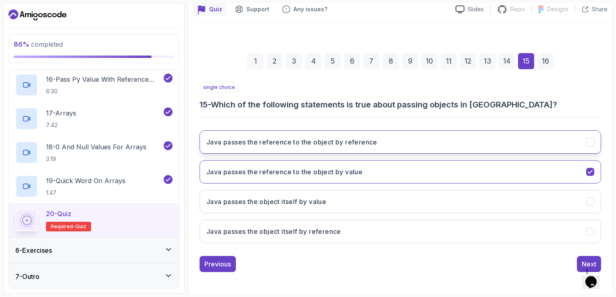
click at [322, 148] on button "Java passes the reference to the object by reference" at bounding box center [400, 142] width 401 height 23
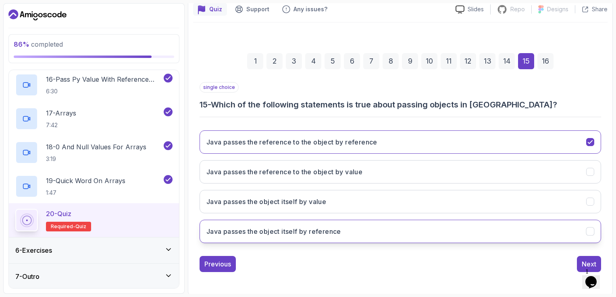
click at [322, 235] on h3 "Java passes the object itself by reference" at bounding box center [273, 232] width 135 height 10
click at [360, 137] on h3 "Java passes the reference to the object by reference" at bounding box center [291, 142] width 171 height 10
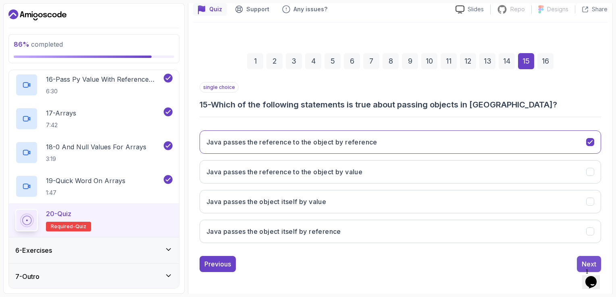
click at [580, 262] on button "Next" at bounding box center [589, 264] width 24 height 16
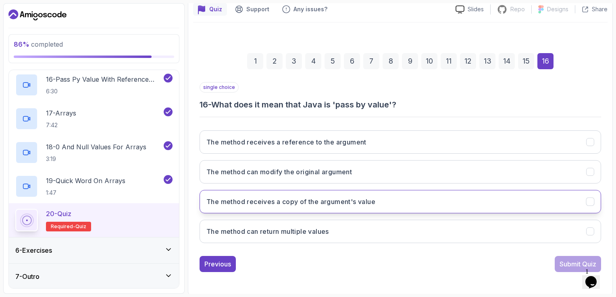
drag, startPoint x: 363, startPoint y: 189, endPoint x: 366, endPoint y: 207, distance: 18.4
click at [363, 189] on div "The method receives a reference to the argument The method can modify the origi…" at bounding box center [400, 187] width 401 height 126
click at [366, 207] on button "The method receives a copy of the argument's value" at bounding box center [400, 201] width 401 height 23
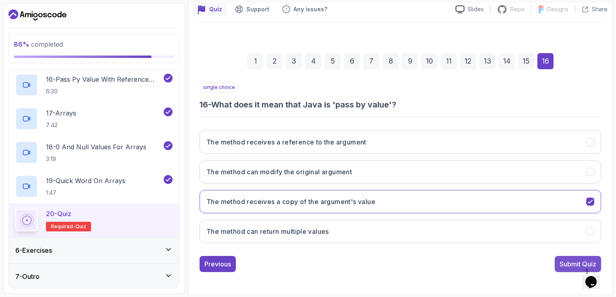
click at [571, 264] on div "Submit Quiz" at bounding box center [578, 265] width 37 height 10
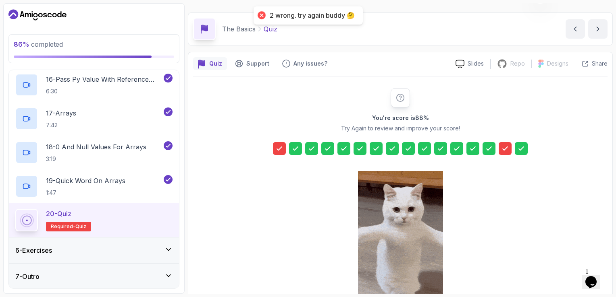
scroll to position [8, 0]
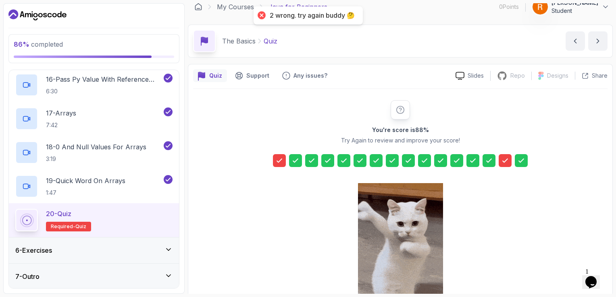
click at [506, 157] on icon at bounding box center [505, 161] width 8 height 8
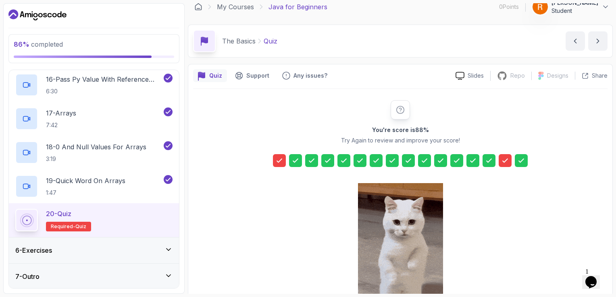
click at [277, 154] on div at bounding box center [279, 160] width 13 height 13
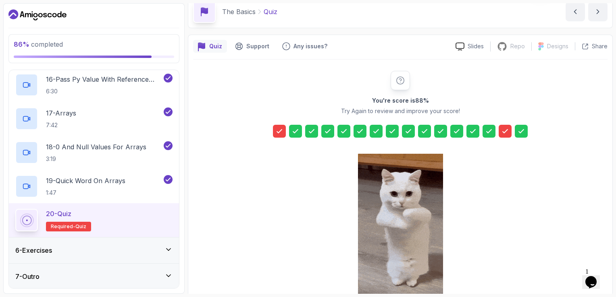
scroll to position [88, 0]
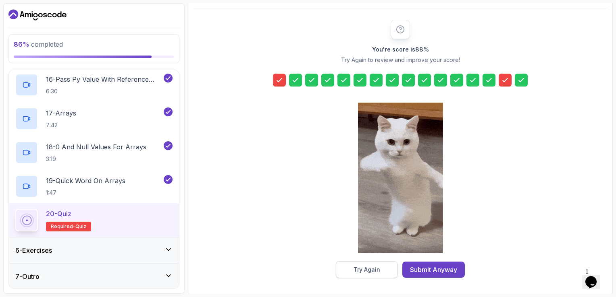
click at [371, 267] on div "Try Again" at bounding box center [367, 270] width 27 height 8
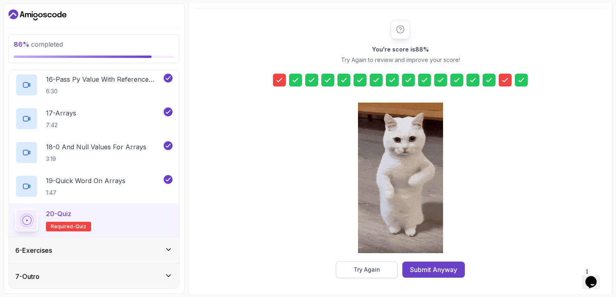
scroll to position [74, 0]
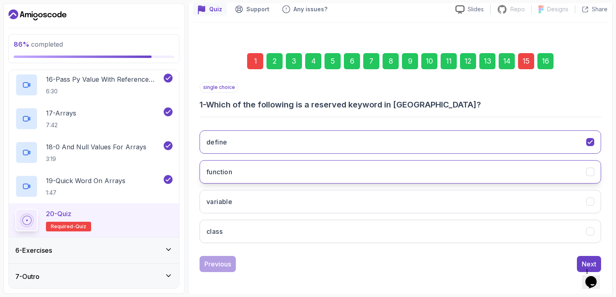
click at [450, 169] on button "function" at bounding box center [400, 171] width 401 height 23
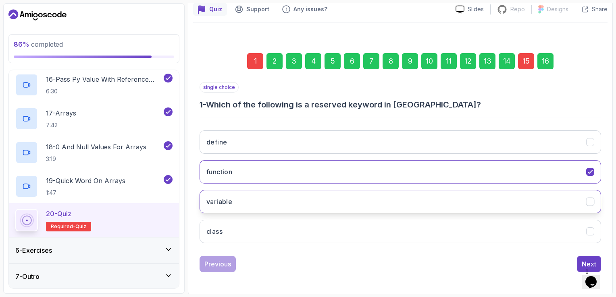
click at [461, 200] on button "variable" at bounding box center [400, 201] width 401 height 23
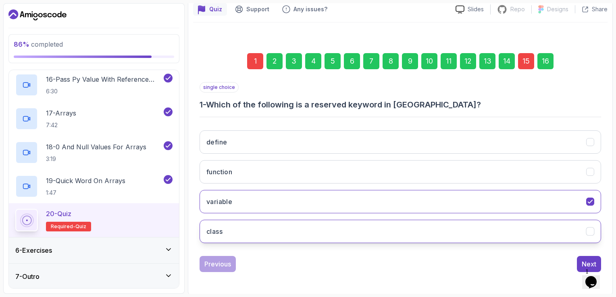
click at [315, 229] on button "class" at bounding box center [400, 231] width 401 height 23
click at [580, 260] on button "Next" at bounding box center [589, 264] width 24 height 16
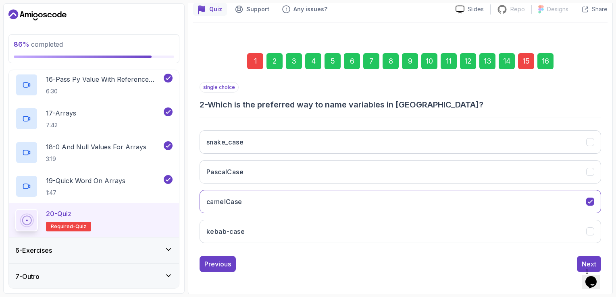
click at [580, 260] on button "Next" at bounding box center [589, 264] width 24 height 16
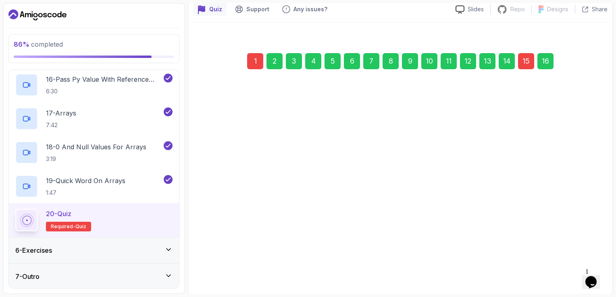
click at [580, 260] on button "Next" at bounding box center [589, 264] width 24 height 16
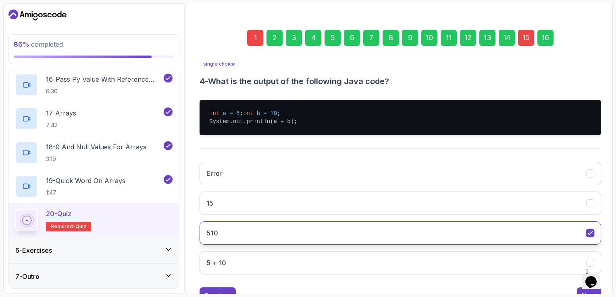
scroll to position [137, 0]
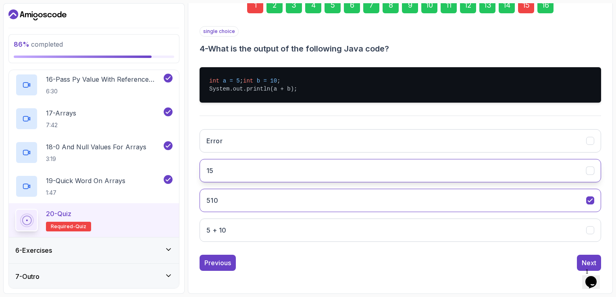
click at [268, 174] on button "15" at bounding box center [400, 170] width 401 height 23
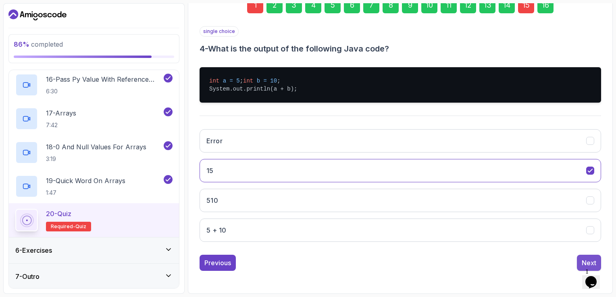
click at [587, 259] on div "Next" at bounding box center [589, 263] width 15 height 10
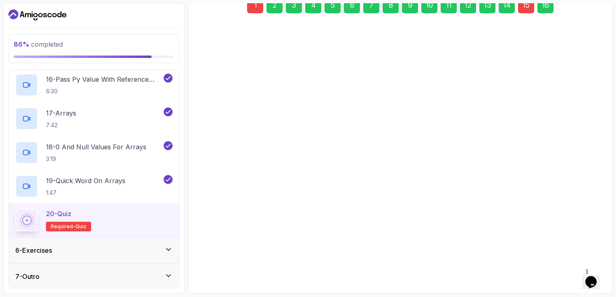
scroll to position [74, 0]
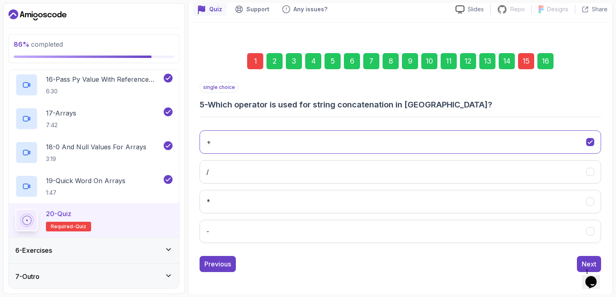
click at [587, 260] on div "Next" at bounding box center [589, 265] width 15 height 10
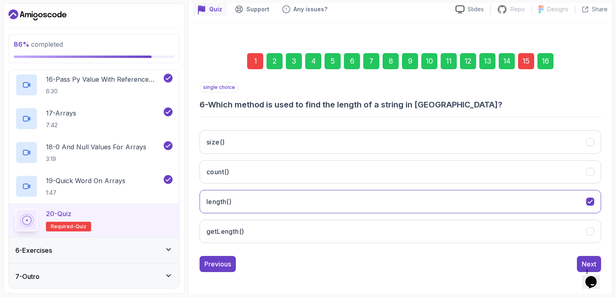
click at [587, 260] on div "Next" at bounding box center [589, 265] width 15 height 10
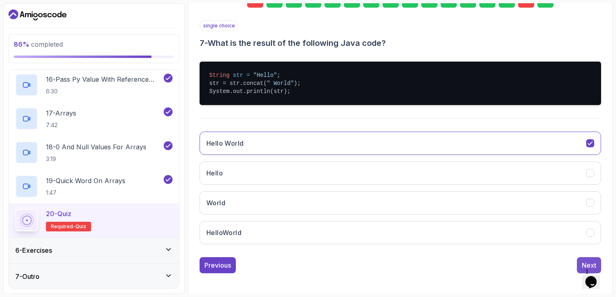
scroll to position [137, 0]
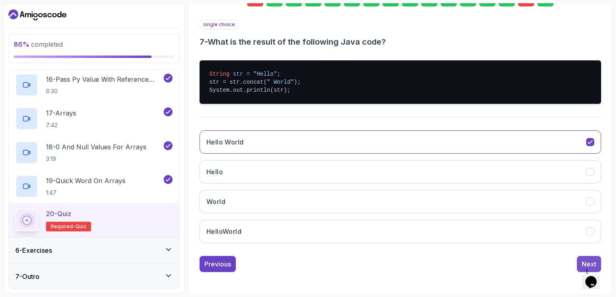
click at [585, 260] on div "Next" at bounding box center [589, 265] width 15 height 10
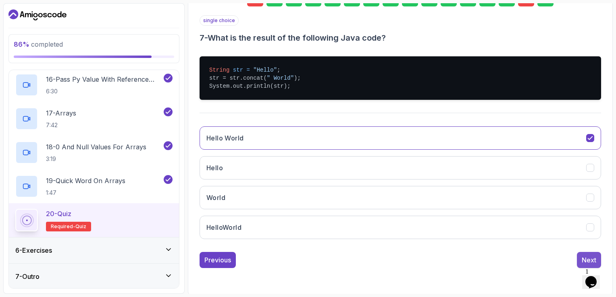
scroll to position [74, 0]
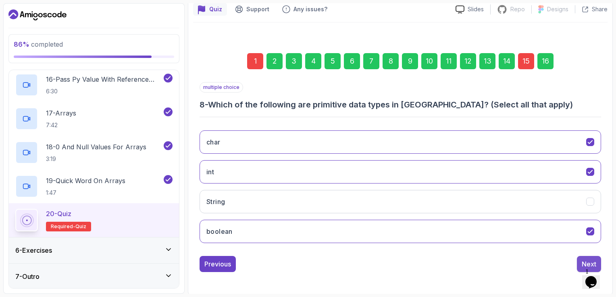
click at [582, 262] on div "Next" at bounding box center [589, 265] width 15 height 10
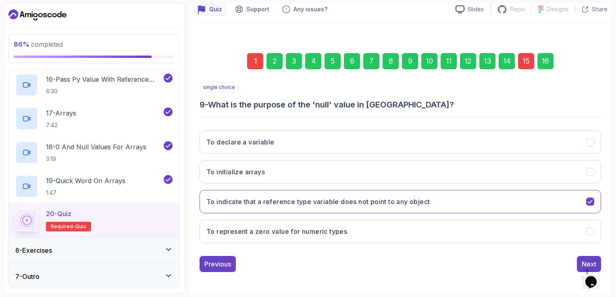
click at [582, 262] on div "Next" at bounding box center [589, 265] width 15 height 10
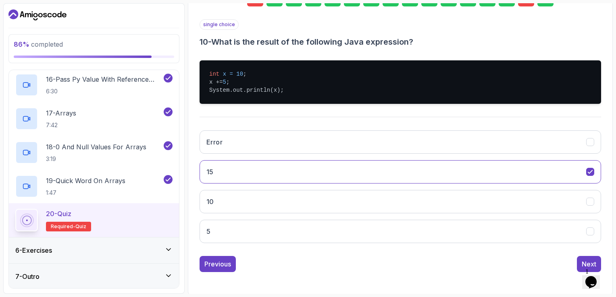
click at [582, 262] on div "Next" at bounding box center [589, 265] width 15 height 10
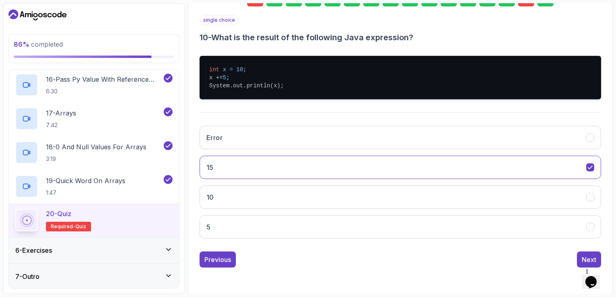
scroll to position [104, 0]
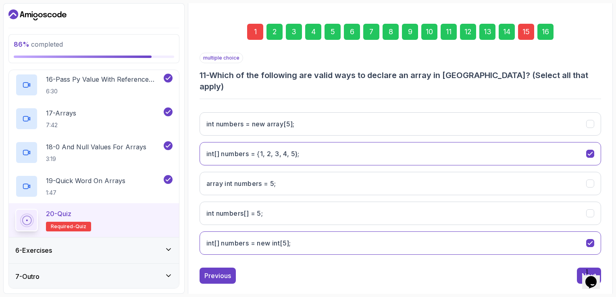
click at [582, 271] on div "Next" at bounding box center [589, 276] width 15 height 10
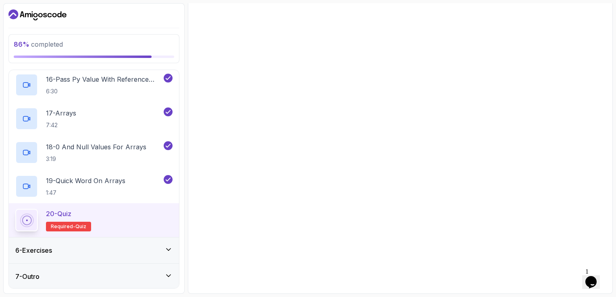
scroll to position [161, 0]
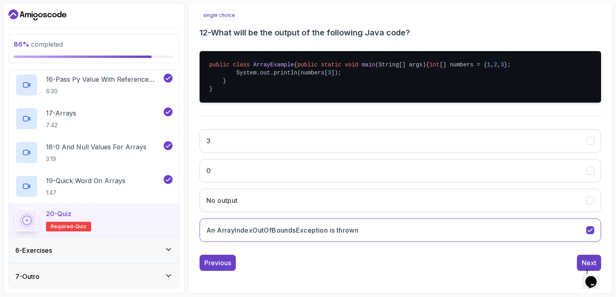
click at [582, 262] on div "Next" at bounding box center [589, 263] width 15 height 10
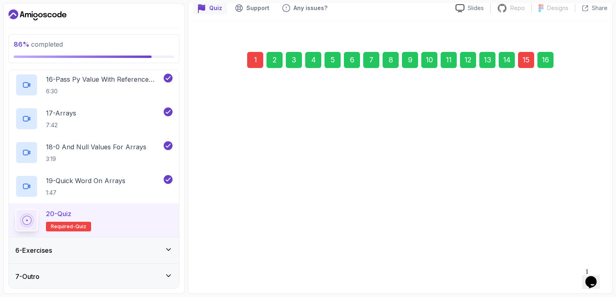
scroll to position [74, 0]
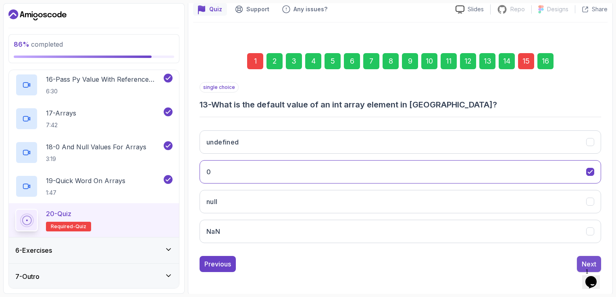
click at [581, 263] on button "Next" at bounding box center [589, 264] width 24 height 16
click at [585, 262] on div "Next" at bounding box center [589, 265] width 15 height 10
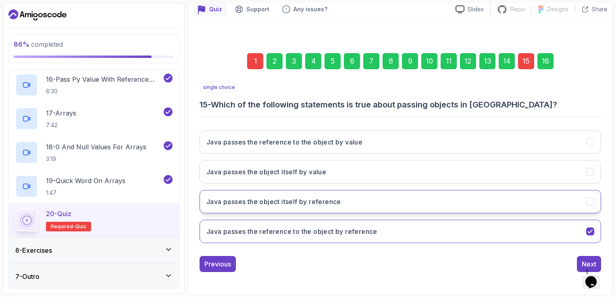
click at [322, 205] on h3 "Java passes the object itself by reference" at bounding box center [273, 202] width 135 height 10
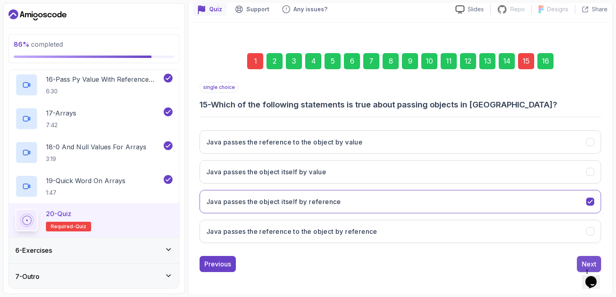
click at [597, 259] on button "Next" at bounding box center [589, 264] width 24 height 16
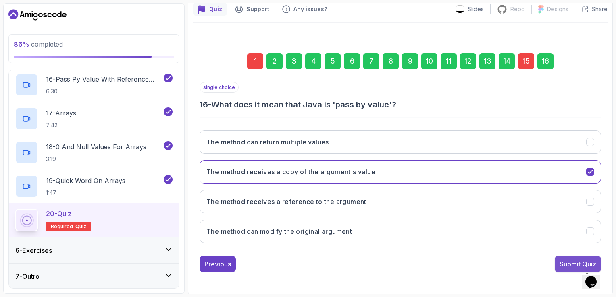
click at [585, 260] on div "Submit Quiz" at bounding box center [578, 265] width 37 height 10
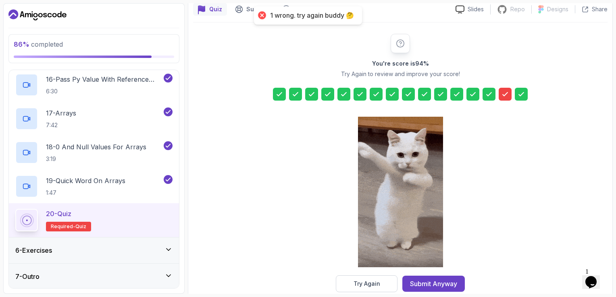
click at [502, 92] on icon at bounding box center [505, 94] width 8 height 8
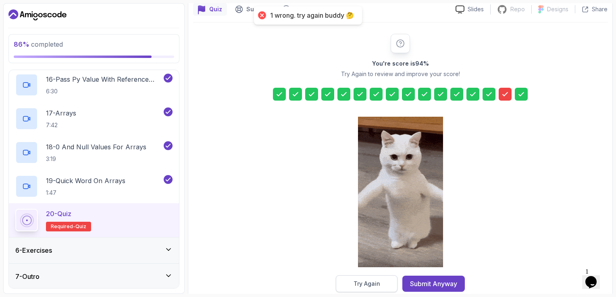
click at [379, 285] on div "Try Again" at bounding box center [367, 284] width 27 height 8
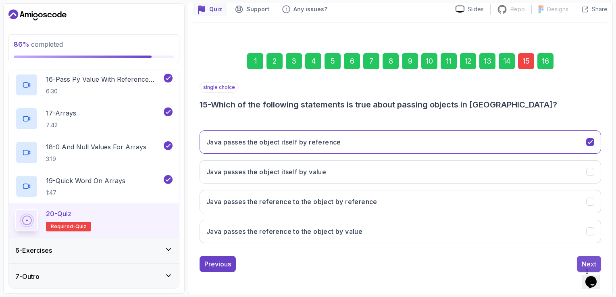
click at [587, 263] on div "Next" at bounding box center [589, 265] width 15 height 10
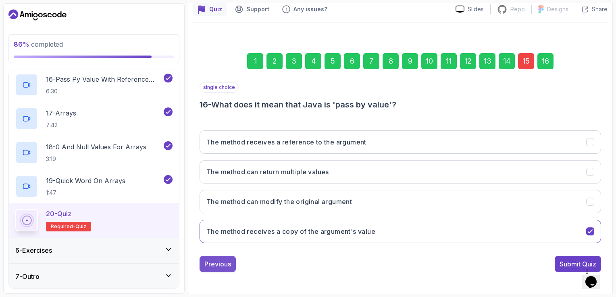
click at [223, 266] on div "Previous" at bounding box center [217, 265] width 27 height 10
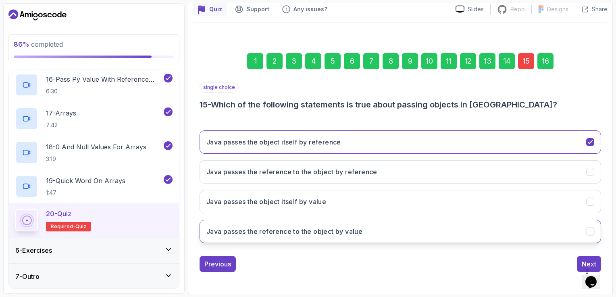
click at [290, 232] on h3 "Java passes the reference to the object by value" at bounding box center [284, 232] width 156 height 10
click at [585, 263] on div "Next" at bounding box center [589, 265] width 15 height 10
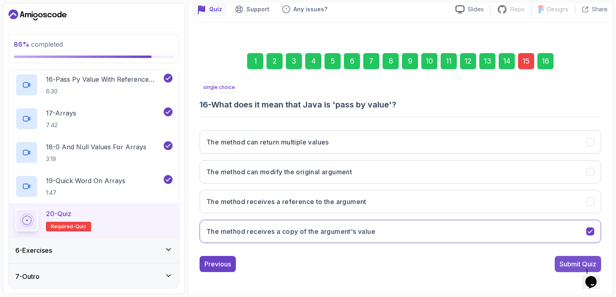
click at [572, 265] on div "Submit Quiz" at bounding box center [578, 265] width 37 height 10
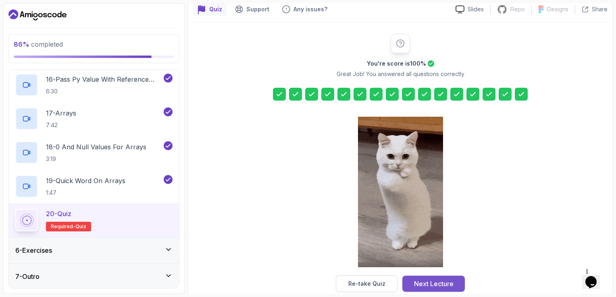
click at [436, 285] on div "Next Lecture" at bounding box center [434, 284] width 40 height 10
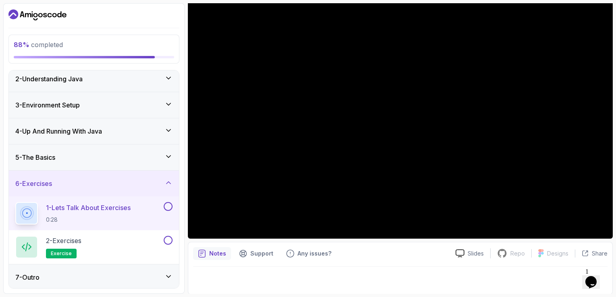
scroll to position [31, 0]
click at [168, 204] on button at bounding box center [168, 206] width 9 height 9
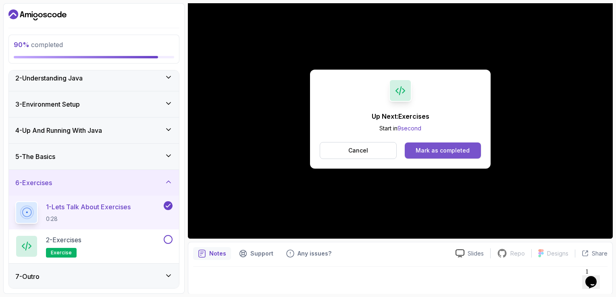
click at [445, 151] on div "Mark as completed" at bounding box center [443, 151] width 54 height 8
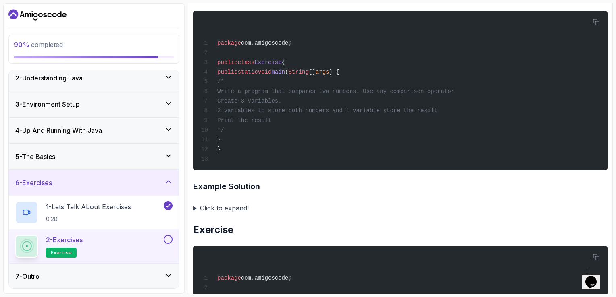
scroll to position [676, 0]
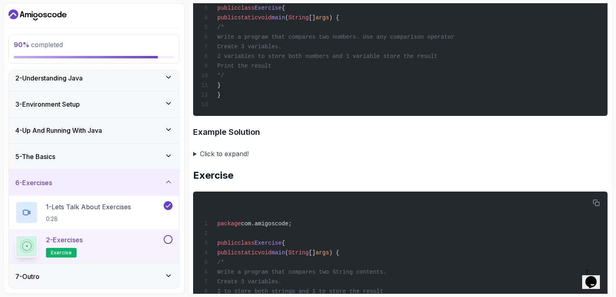
click at [343, 44] on div "package com.amigoscode; public class Exercise { public static void main ( Strin…" at bounding box center [400, 36] width 401 height 150
click at [274, 87] on div "package com.amigoscode; public class Exercise { public static void main ( Strin…" at bounding box center [400, 36] width 401 height 150
click at [193, 154] on summary "Click to expand!" at bounding box center [400, 153] width 414 height 11
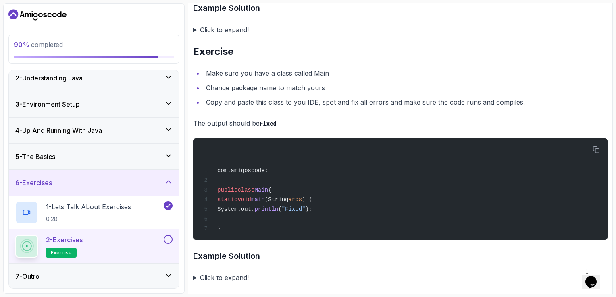
scroll to position [1930, 0]
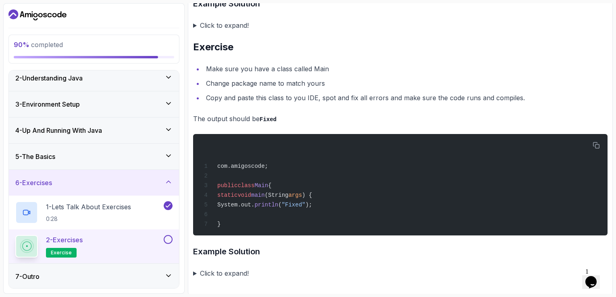
click at [172, 237] on button at bounding box center [168, 239] width 9 height 9
click at [61, 281] on div "7 - Outro" at bounding box center [94, 277] width 170 height 26
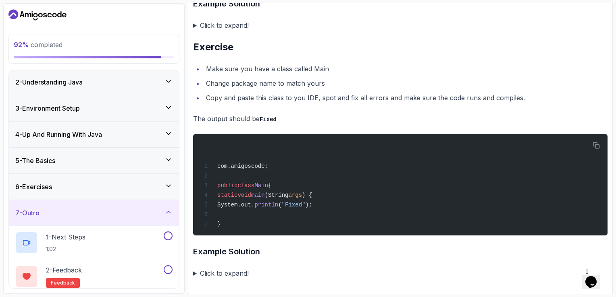
scroll to position [65, 0]
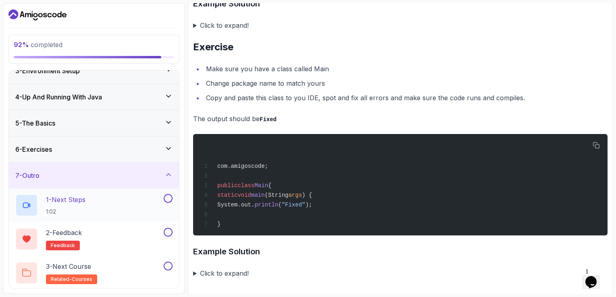
click at [110, 206] on div "1 - Next Steps 1:02" at bounding box center [88, 205] width 147 height 23
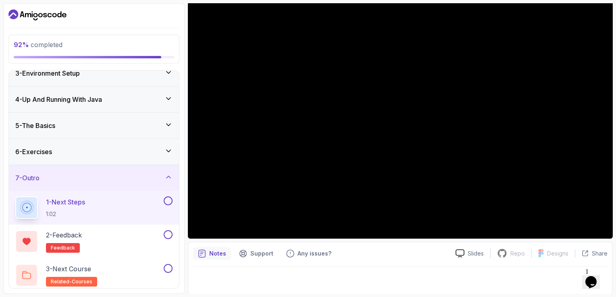
scroll to position [65, 0]
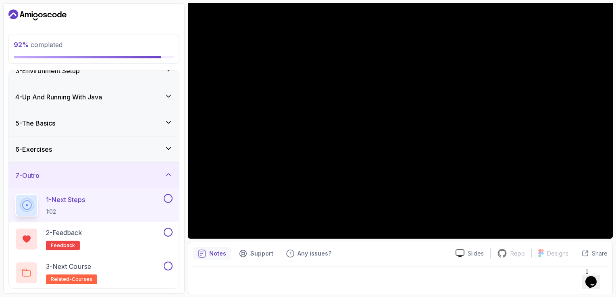
click at [170, 197] on button at bounding box center [168, 198] width 9 height 9
click at [128, 235] on div "2 - Feedback feedback" at bounding box center [88, 239] width 147 height 23
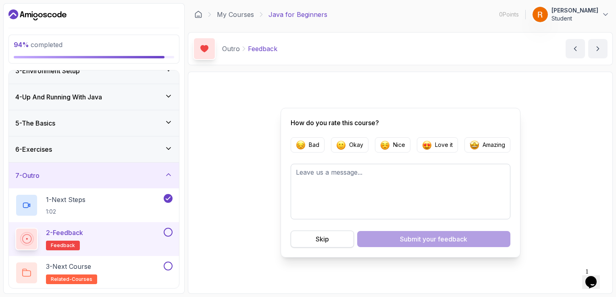
click at [318, 240] on div "Skip" at bounding box center [322, 240] width 13 height 10
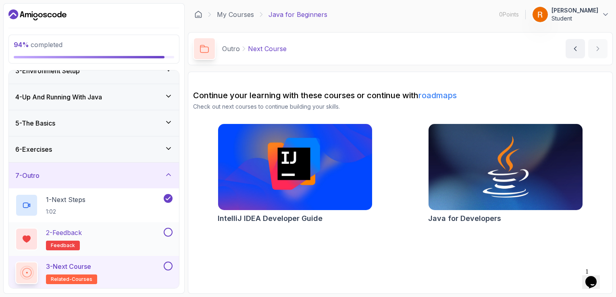
click at [167, 231] on button at bounding box center [168, 232] width 9 height 9
click at [167, 262] on button at bounding box center [168, 266] width 9 height 9
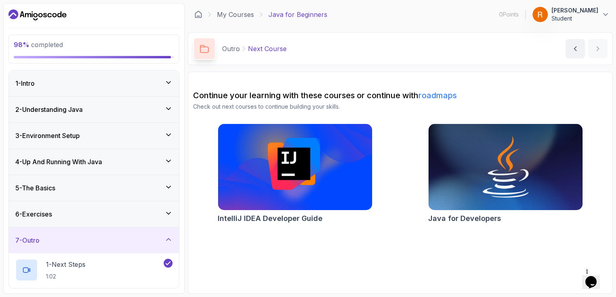
click at [153, 236] on div "7 - Outro" at bounding box center [93, 241] width 157 height 10
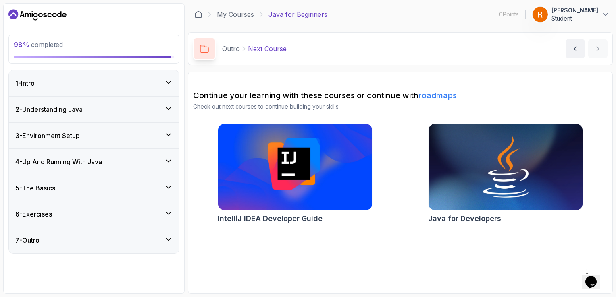
click at [158, 215] on div "6 - Exercises" at bounding box center [93, 215] width 157 height 10
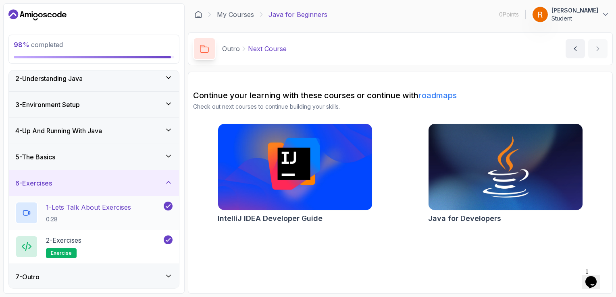
scroll to position [31, 0]
click at [170, 155] on icon at bounding box center [168, 156] width 4 height 2
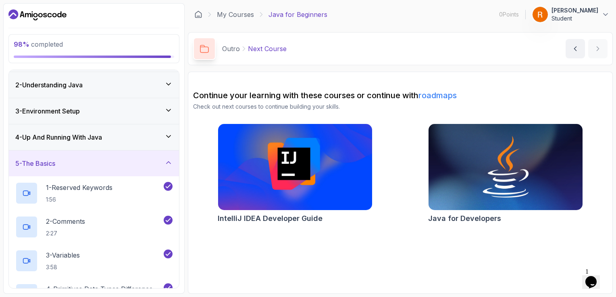
scroll to position [0, 0]
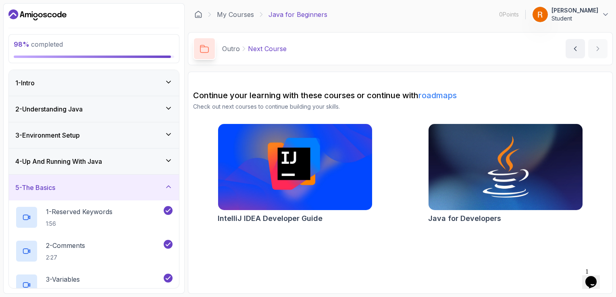
click at [160, 164] on div "4 - Up And Running With Java" at bounding box center [93, 162] width 157 height 10
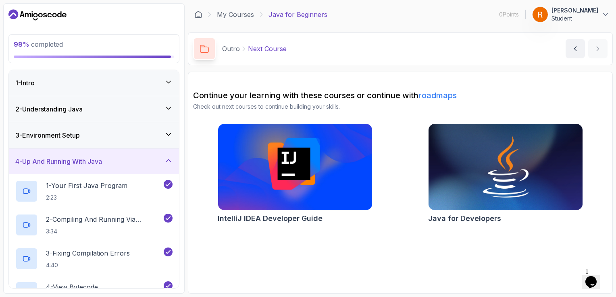
click at [154, 137] on div "3 - Environment Setup" at bounding box center [93, 136] width 157 height 10
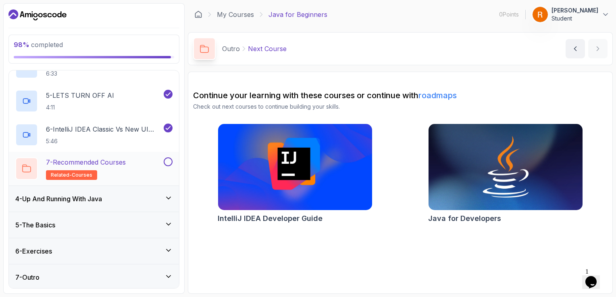
scroll to position [200, 0]
click at [166, 164] on button at bounding box center [168, 161] width 9 height 9
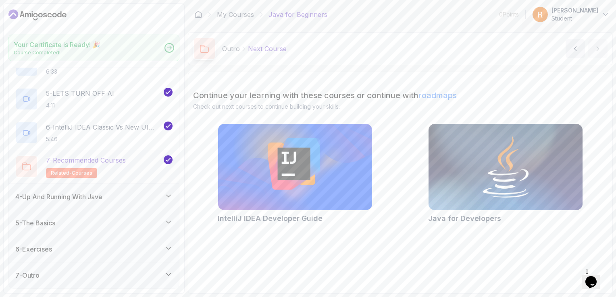
scroll to position [198, 0]
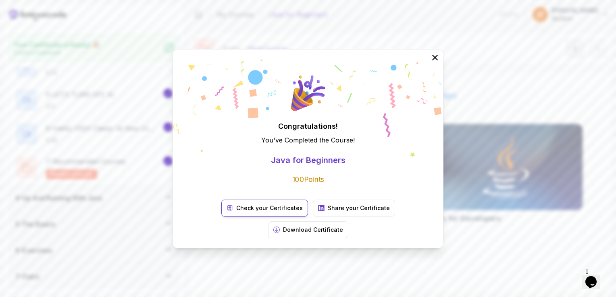
click at [236, 212] on p "Check your Certificates" at bounding box center [269, 208] width 67 height 8
click at [343, 226] on p "Download Certificate" at bounding box center [313, 230] width 60 height 8
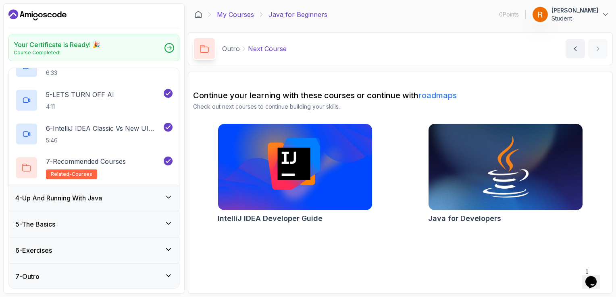
click at [240, 12] on link "My Courses" at bounding box center [235, 15] width 37 height 10
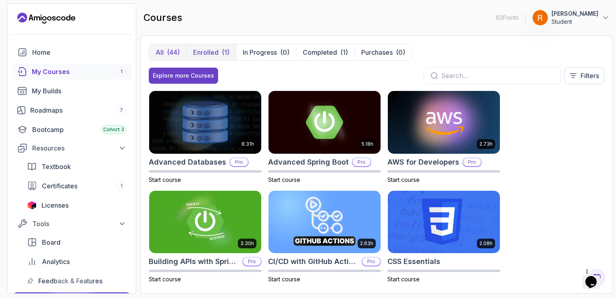
click at [218, 51] on button "Enrolled (1)" at bounding box center [211, 52] width 50 height 16
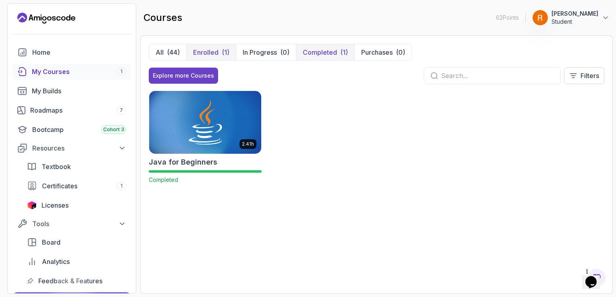
click at [335, 51] on p "Completed" at bounding box center [320, 53] width 34 height 10
click at [164, 52] on button "All (44)" at bounding box center [167, 52] width 37 height 16
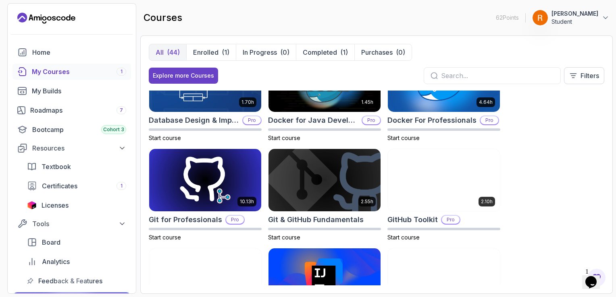
scroll to position [242, 0]
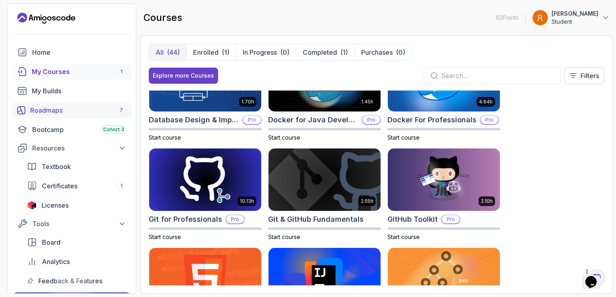
click at [60, 113] on div "Roadmaps 7" at bounding box center [78, 111] width 96 height 10
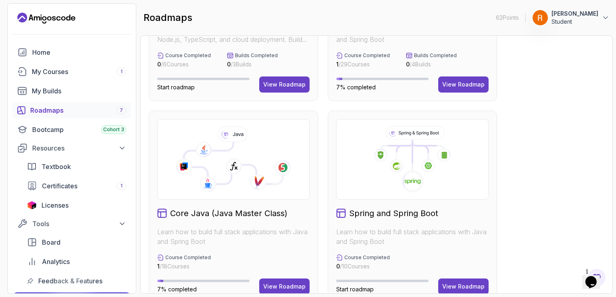
scroll to position [154, 0]
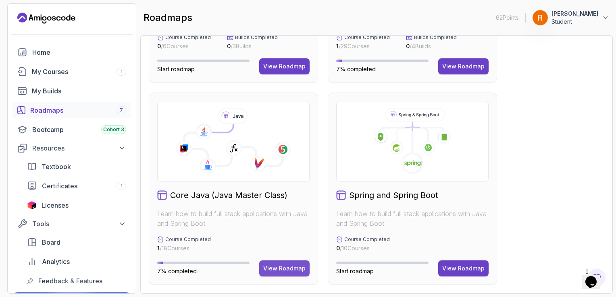
click at [282, 267] on div "View Roadmap" at bounding box center [284, 269] width 42 height 8
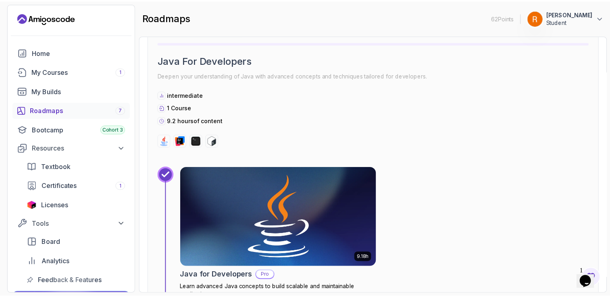
scroll to position [935, 0]
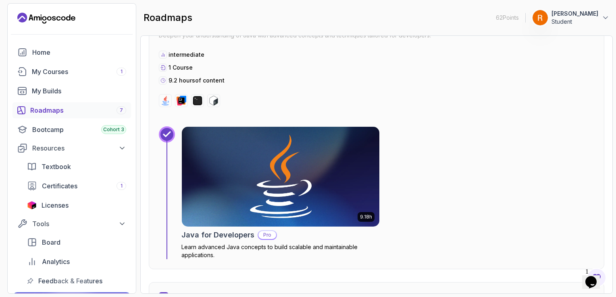
click at [237, 185] on img at bounding box center [281, 177] width 208 height 105
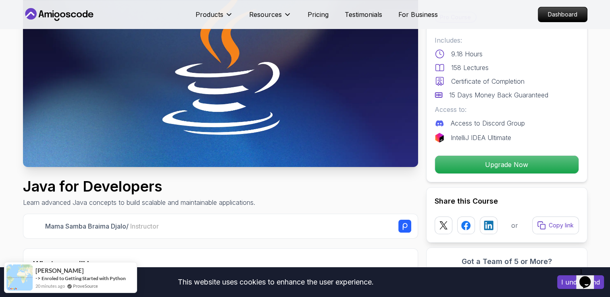
scroll to position [81, 0]
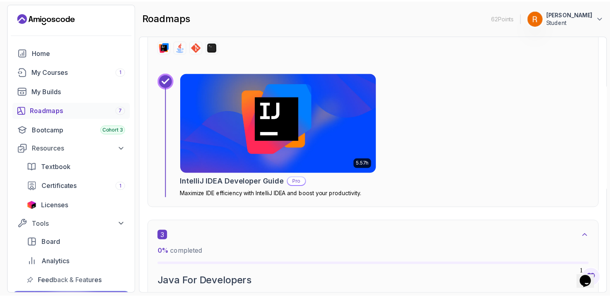
scroll to position [685, 0]
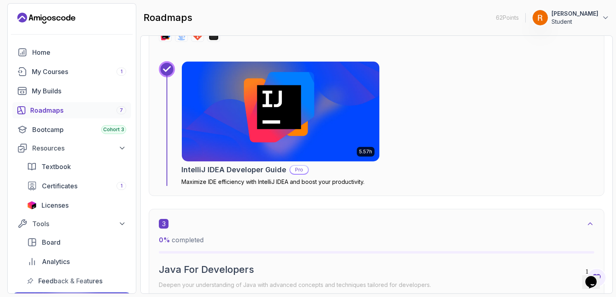
click at [264, 135] on img at bounding box center [281, 111] width 208 height 105
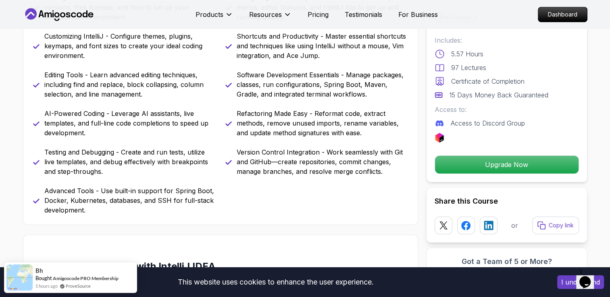
scroll to position [443, 0]
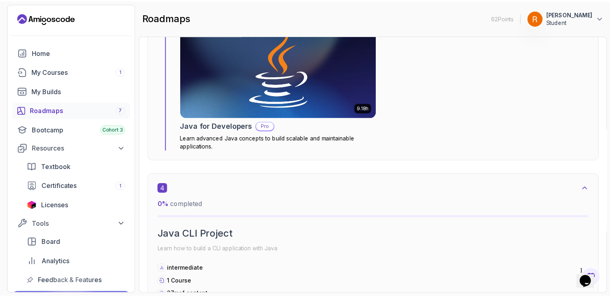
scroll to position [1008, 0]
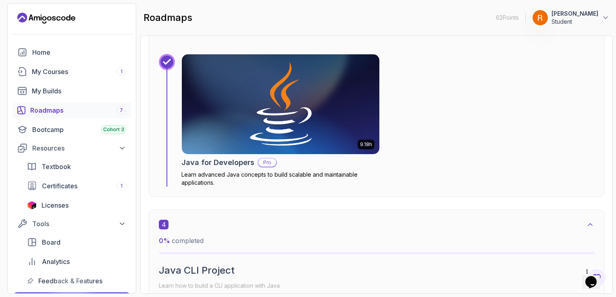
click at [312, 98] on img at bounding box center [281, 104] width 208 height 105
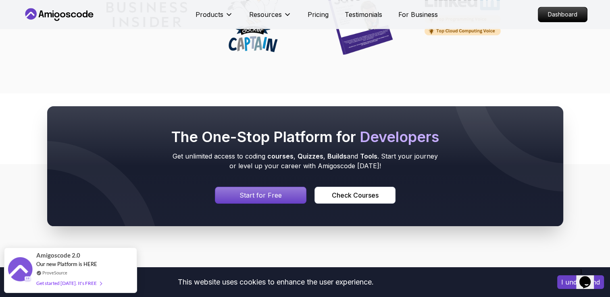
scroll to position [3617, 0]
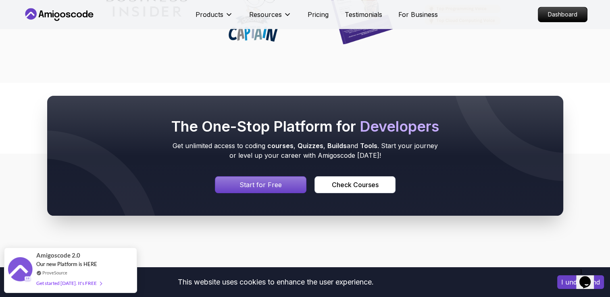
click at [239, 177] on div "Signin page" at bounding box center [260, 185] width 91 height 16
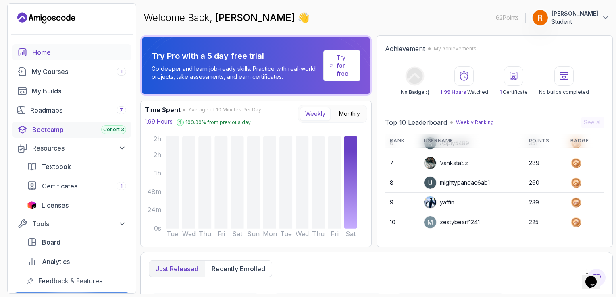
click at [87, 130] on div "Bootcamp Cohort 3" at bounding box center [79, 130] width 94 height 10
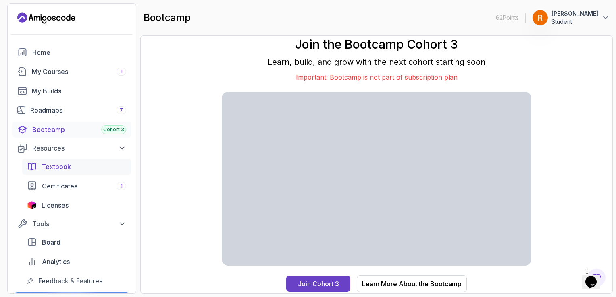
click at [64, 167] on span "Textbook" at bounding box center [56, 167] width 29 height 10
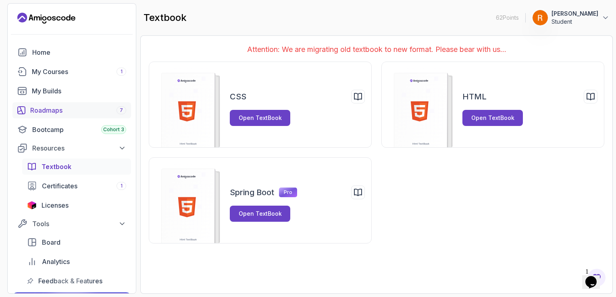
click at [87, 112] on div "Roadmaps 7" at bounding box center [78, 111] width 96 height 10
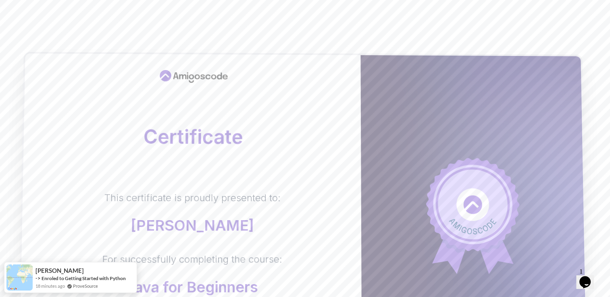
click at [316, 132] on h2 "Certificate" at bounding box center [192, 137] width 305 height 20
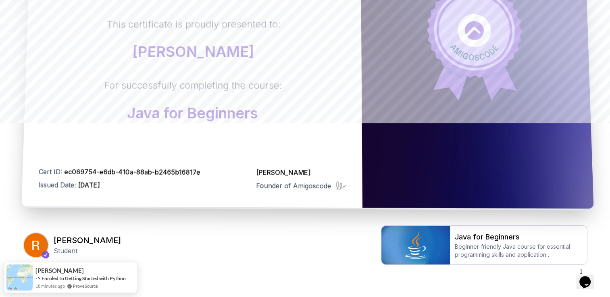
scroll to position [172, 0]
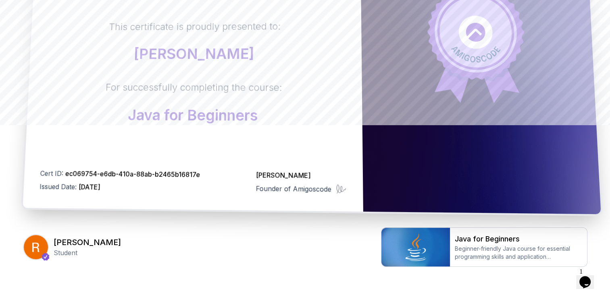
drag, startPoint x: 286, startPoint y: 98, endPoint x: 256, endPoint y: 150, distance: 59.8
click at [256, 150] on div "Certificate This certificate is proudly presented to: Ravi virani For successfu…" at bounding box center [193, 49] width 341 height 327
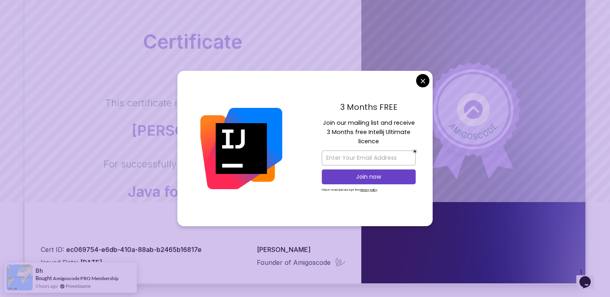
scroll to position [92, 0]
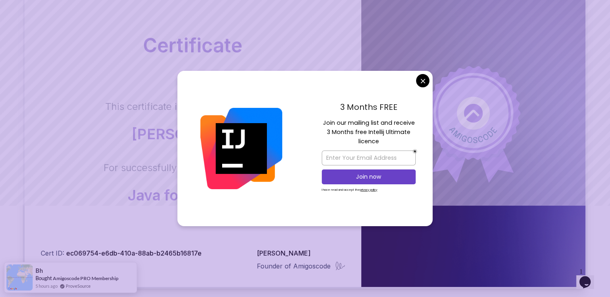
click at [423, 81] on body "Certificate This certificate is proudly presented to: Ravi virani For successfu…" at bounding box center [305, 163] width 610 height 510
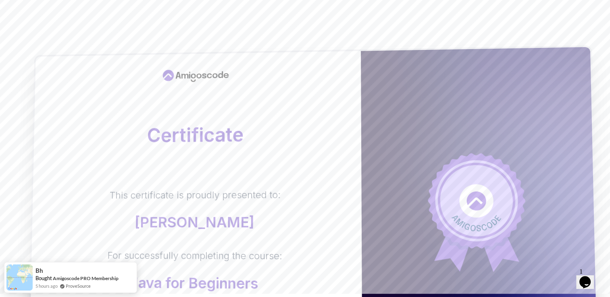
scroll to position [0, 0]
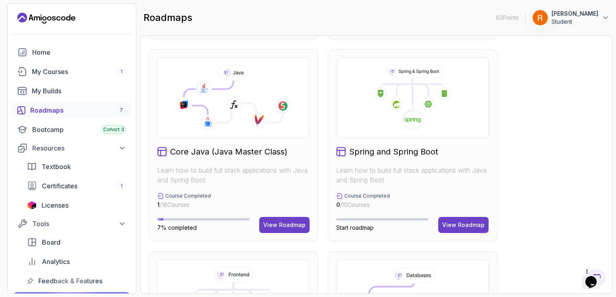
scroll to position [202, 0]
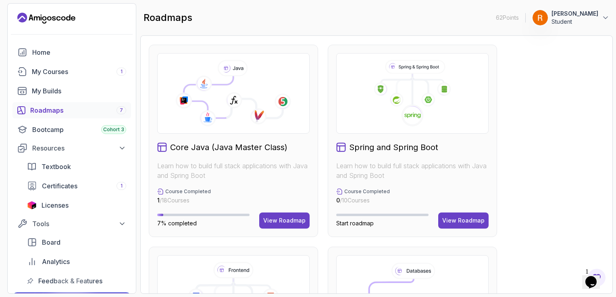
click at [247, 123] on icon at bounding box center [233, 93] width 139 height 67
click at [293, 216] on button "View Roadmap" at bounding box center [284, 221] width 50 height 16
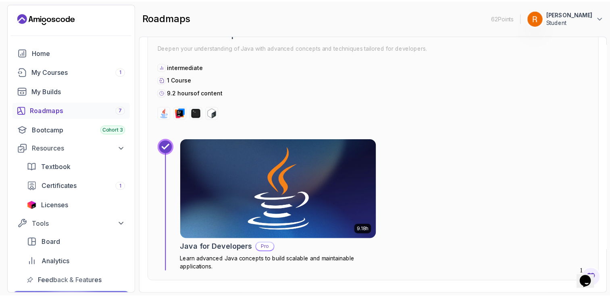
scroll to position [935, 0]
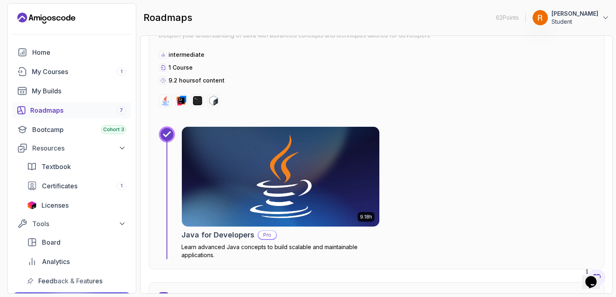
click at [273, 167] on img at bounding box center [281, 177] width 208 height 105
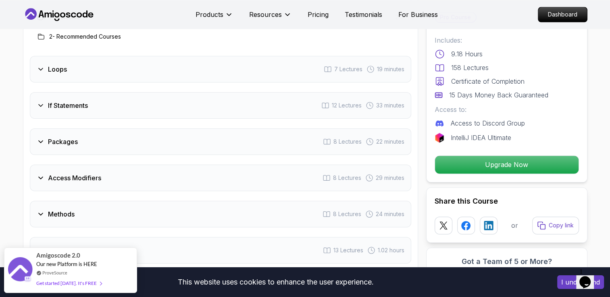
scroll to position [1129, 0]
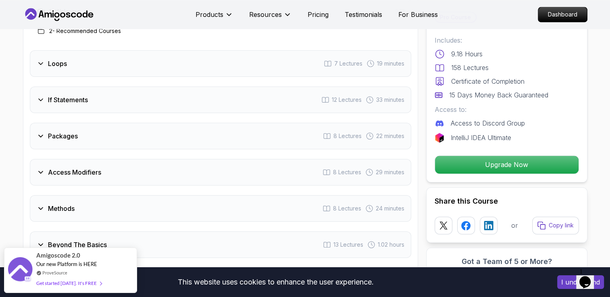
click at [129, 127] on div "Packages 8 Lectures 22 minutes" at bounding box center [220, 136] width 381 height 27
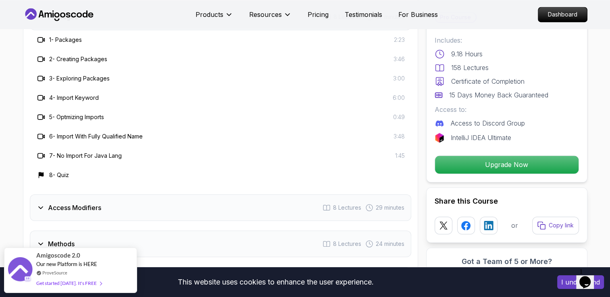
scroll to position [1250, 0]
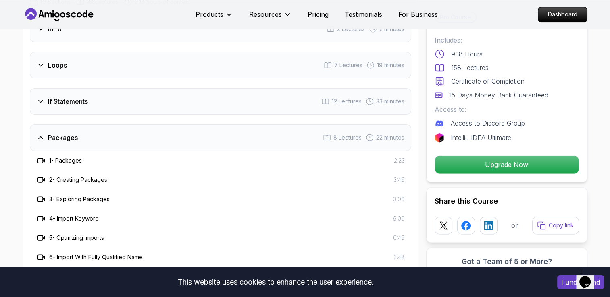
click at [129, 127] on div "Packages 8 Lectures 22 minutes" at bounding box center [220, 138] width 381 height 27
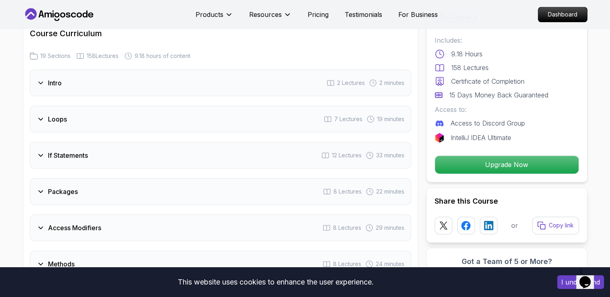
scroll to position [1048, 0]
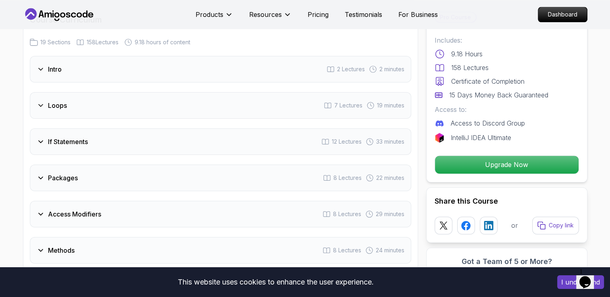
click at [108, 92] on div "Loops 7 Lectures 19 minutes" at bounding box center [220, 105] width 381 height 27
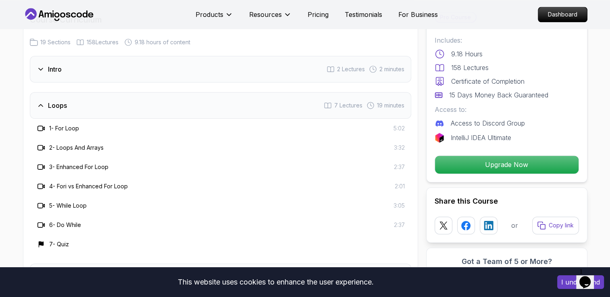
click at [108, 92] on div "Loops 7 Lectures 19 minutes" at bounding box center [220, 105] width 381 height 27
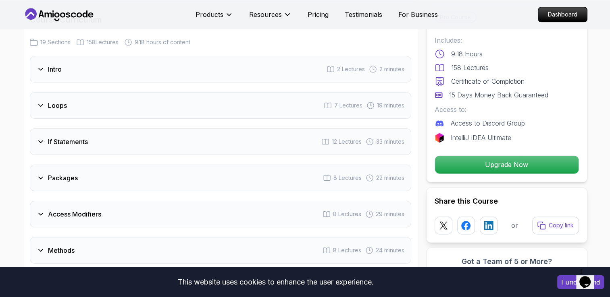
click at [98, 56] on div "Intro 2 Lectures 2 minutes" at bounding box center [220, 69] width 381 height 27
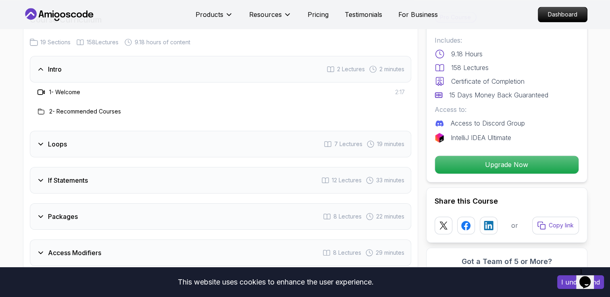
click at [98, 56] on div "Intro 2 Lectures 2 minutes" at bounding box center [220, 69] width 381 height 27
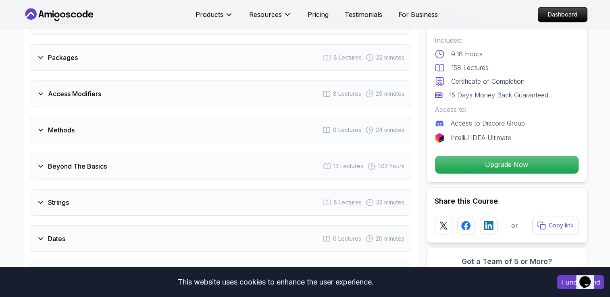
scroll to position [1169, 0]
click at [104, 84] on div "Access Modifiers 8 Lectures 29 minutes" at bounding box center [220, 93] width 381 height 27
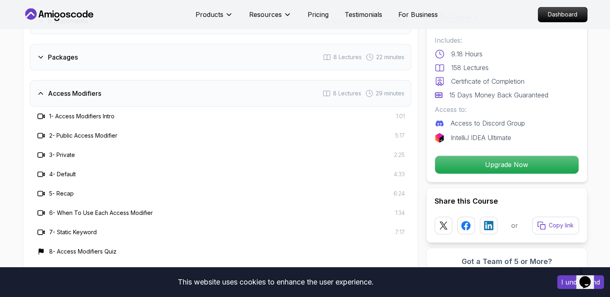
click at [105, 86] on div "Access Modifiers 8 Lectures 29 minutes" at bounding box center [220, 93] width 381 height 27
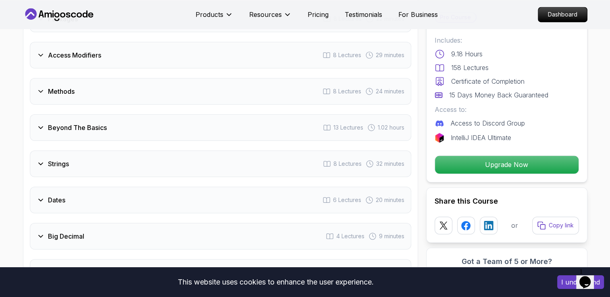
scroll to position [1209, 0]
click at [95, 80] on div "Methods 8 Lectures 24 minutes" at bounding box center [220, 89] width 381 height 27
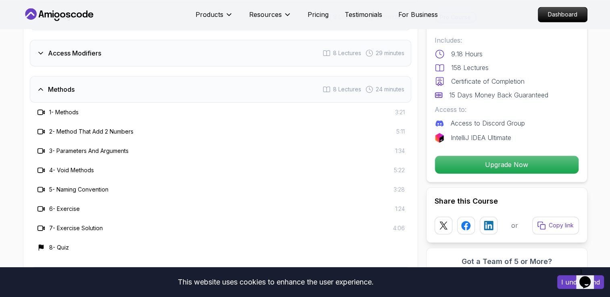
click at [95, 80] on div "Methods 8 Lectures 24 minutes" at bounding box center [220, 89] width 381 height 27
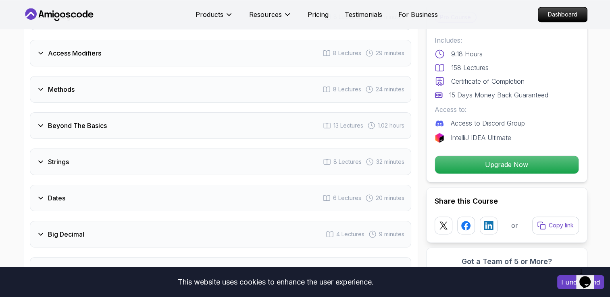
scroll to position [1250, 0]
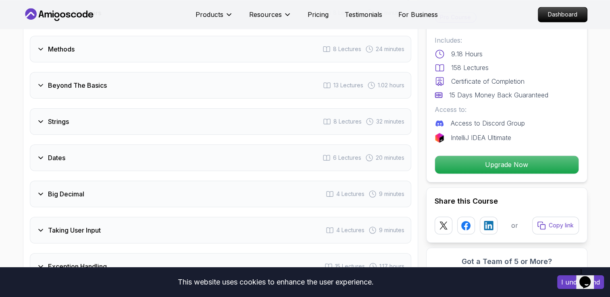
click at [95, 80] on div "Beyond The Basics 13 Lectures 1.02 hours" at bounding box center [220, 85] width 381 height 27
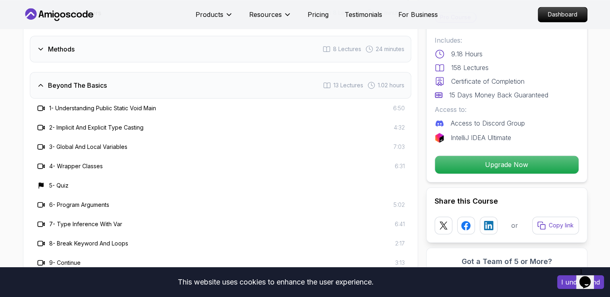
click at [102, 81] on h3 "Beyond The Basics" at bounding box center [77, 86] width 59 height 10
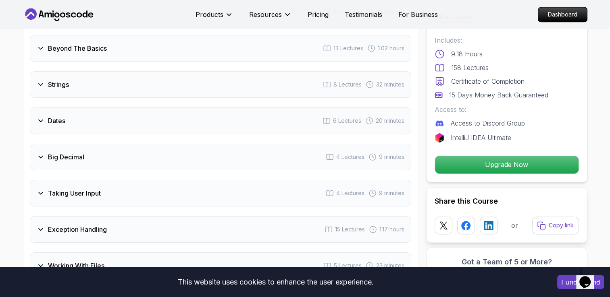
scroll to position [1290, 0]
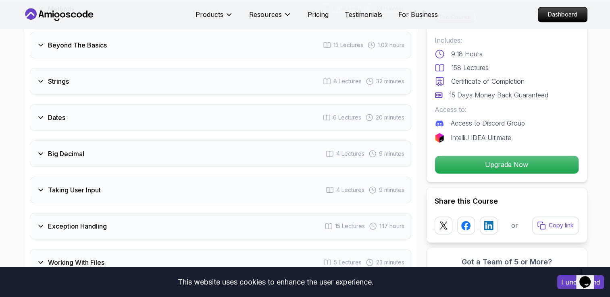
click at [102, 75] on div "Strings 8 Lectures 32 minutes" at bounding box center [220, 81] width 381 height 27
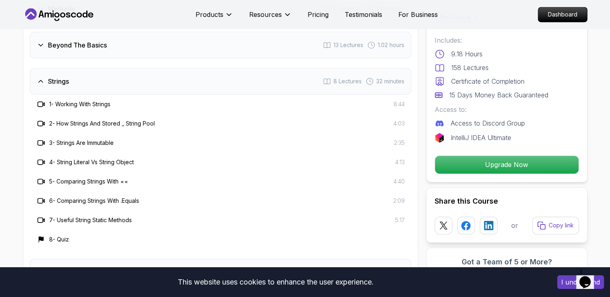
click at [102, 75] on div "Strings 8 Lectures 32 minutes" at bounding box center [220, 81] width 381 height 27
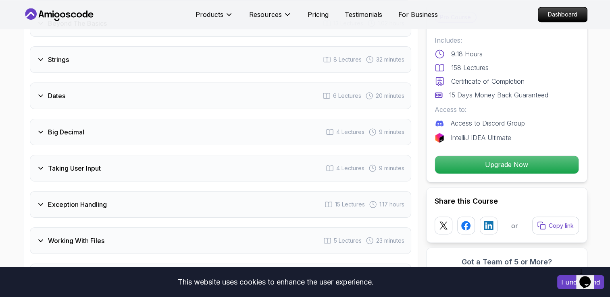
scroll to position [1330, 0]
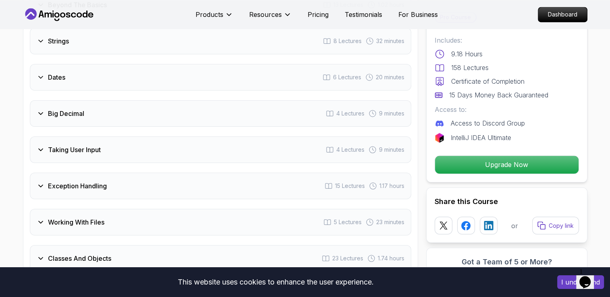
click at [102, 75] on div "Dates 6 Lectures 20 minutes" at bounding box center [220, 77] width 381 height 27
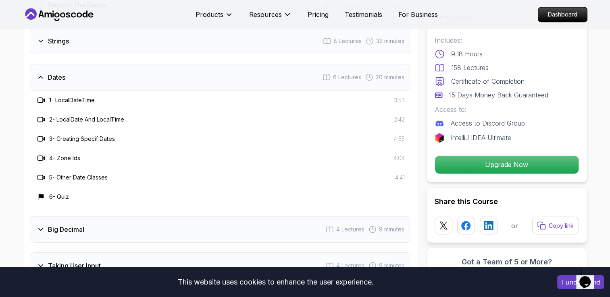
click at [102, 75] on div "Dates 6 Lectures 20 minutes" at bounding box center [220, 77] width 381 height 27
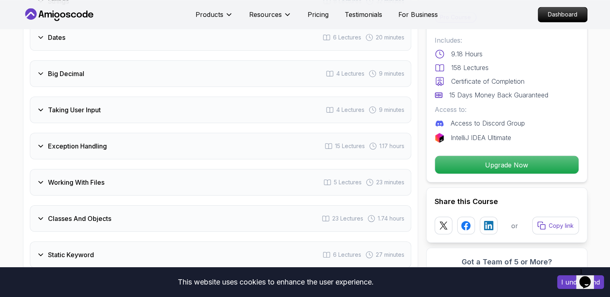
scroll to position [1371, 0]
click at [97, 68] on div "Big Decimal 4 Lectures 9 minutes" at bounding box center [220, 73] width 381 height 27
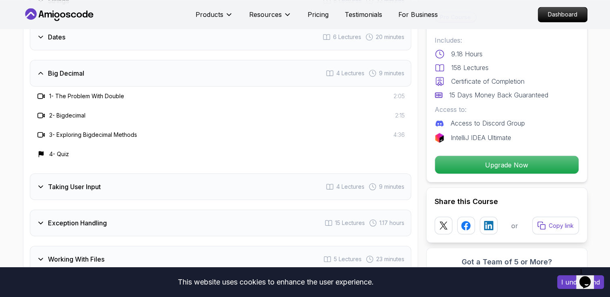
click at [97, 68] on div "Big Decimal 4 Lectures 9 minutes" at bounding box center [220, 73] width 381 height 27
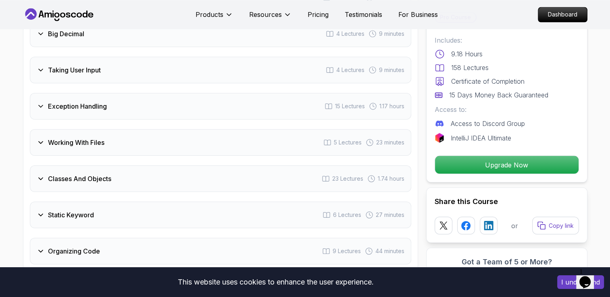
scroll to position [1411, 0]
click at [101, 64] on h3 "Taking User Input" at bounding box center [74, 69] width 53 height 10
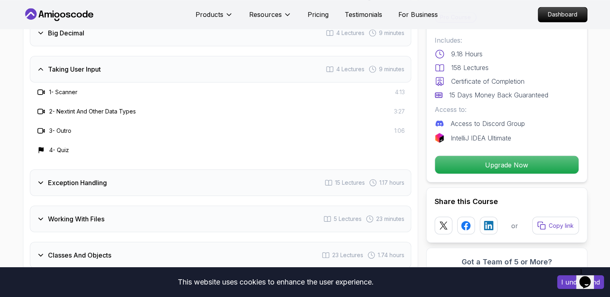
click at [101, 64] on h3 "Taking User Input" at bounding box center [74, 69] width 53 height 10
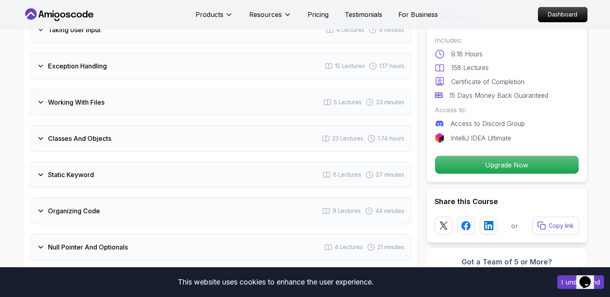
scroll to position [1451, 0]
click at [101, 58] on div "Exception Handling 15 Lectures 1.17 hours" at bounding box center [220, 65] width 381 height 27
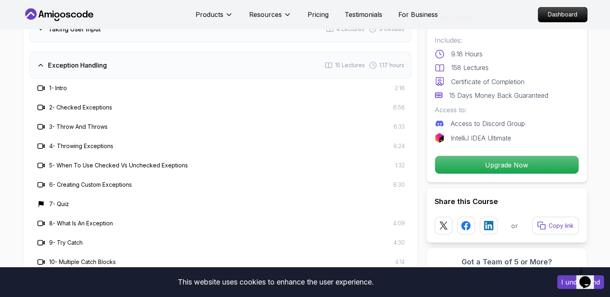
click at [105, 60] on h3 "Exception Handling" at bounding box center [77, 65] width 59 height 10
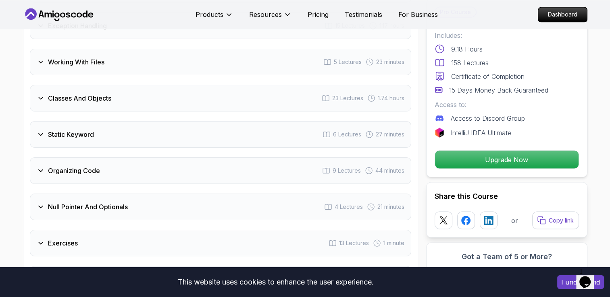
scroll to position [1491, 0]
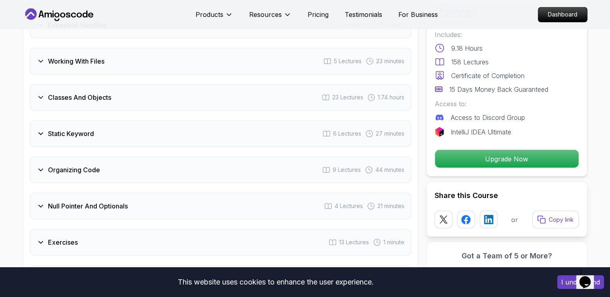
click at [100, 53] on div "Working With Files 5 Lectures 23 minutes" at bounding box center [220, 61] width 381 height 27
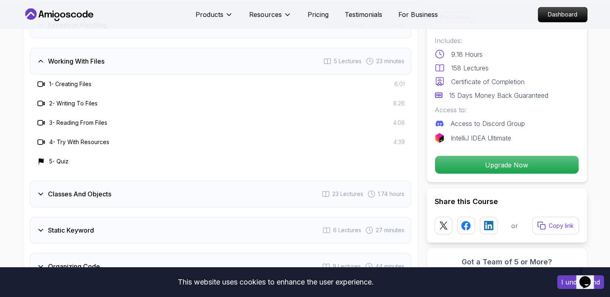
click at [104, 56] on h3 "Working With Files" at bounding box center [76, 61] width 56 height 10
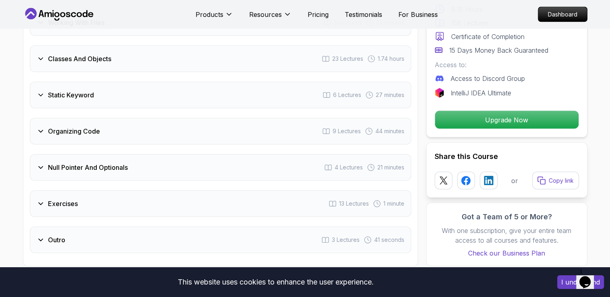
scroll to position [1532, 0]
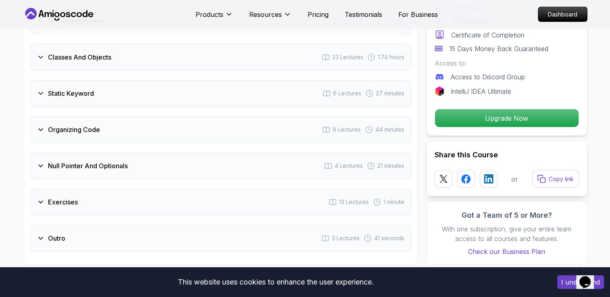
click at [103, 52] on h3 "Classes And Objects" at bounding box center [79, 57] width 63 height 10
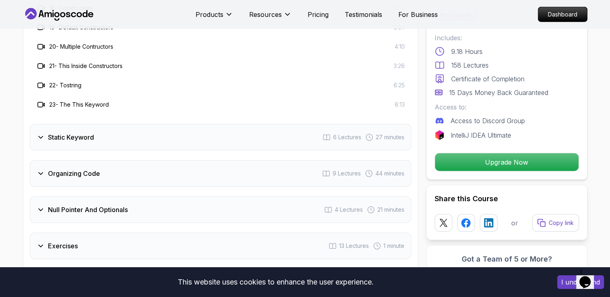
scroll to position [1935, 0]
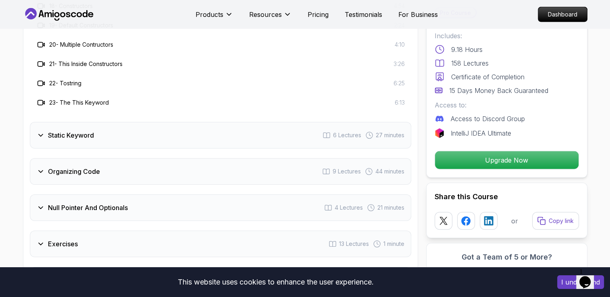
click at [77, 131] on h3 "Static Keyword" at bounding box center [71, 136] width 46 height 10
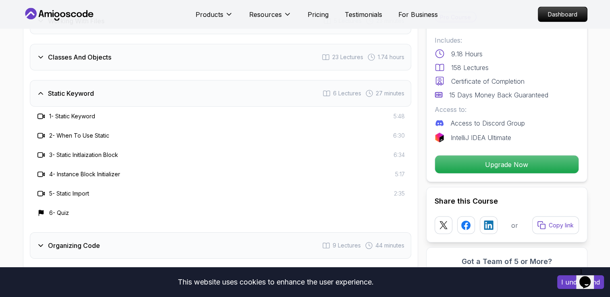
scroll to position [1572, 0]
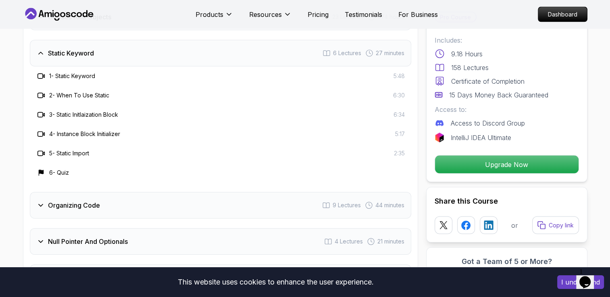
click at [93, 40] on div "Static Keyword 6 Lectures 27 minutes" at bounding box center [220, 53] width 381 height 27
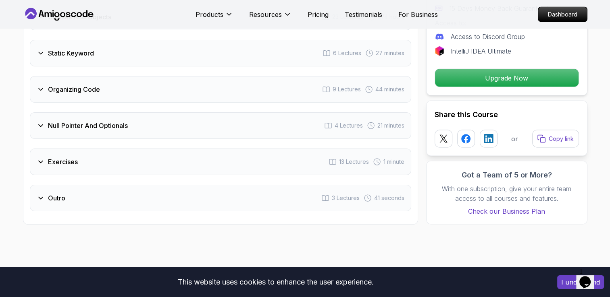
click at [86, 80] on div "Organizing Code 9 Lectures 44 minutes" at bounding box center [220, 89] width 381 height 27
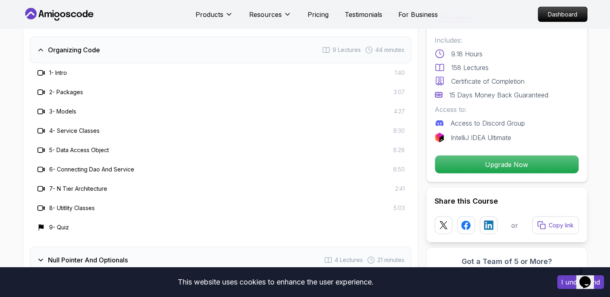
scroll to position [1612, 0]
click at [91, 44] on h3 "Organizing Code" at bounding box center [74, 49] width 52 height 10
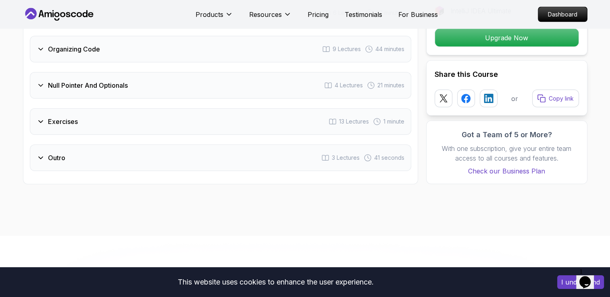
click at [90, 81] on h3 "Null Pointer And Optionals" at bounding box center [88, 86] width 80 height 10
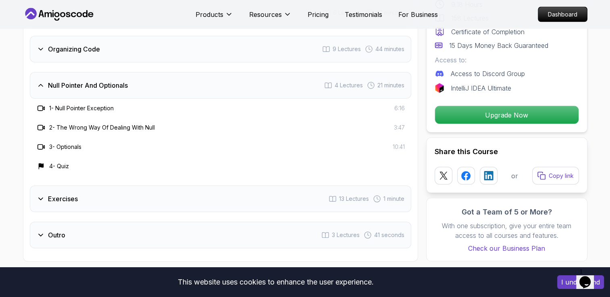
click at [90, 81] on h3 "Null Pointer And Optionals" at bounding box center [88, 86] width 80 height 10
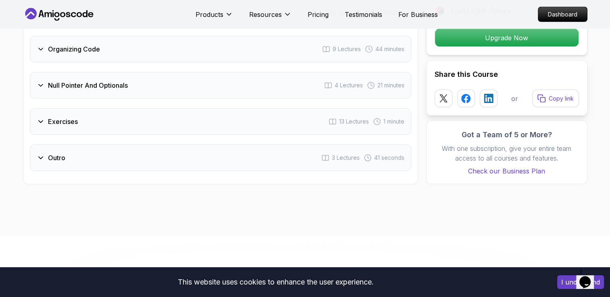
click at [76, 112] on div "Exercises 13 Lectures 1 minute" at bounding box center [220, 121] width 381 height 27
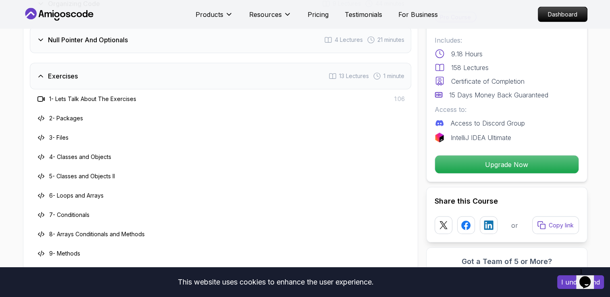
scroll to position [1653, 0]
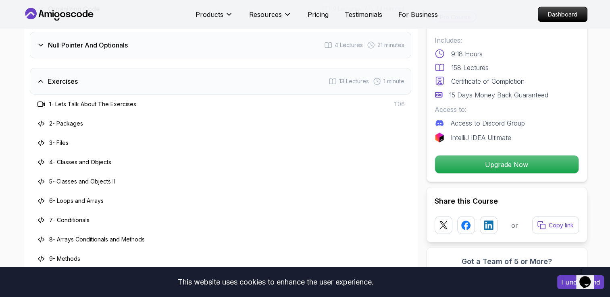
click at [80, 71] on div "Exercises 13 Lectures 1 minute" at bounding box center [220, 81] width 381 height 27
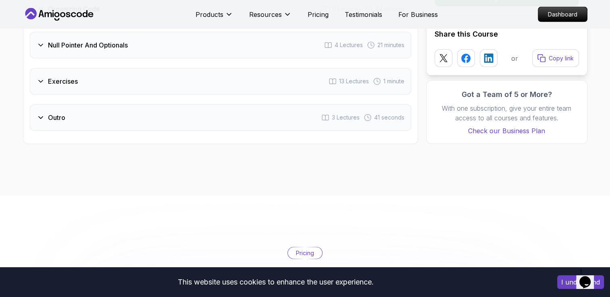
click at [98, 104] on div "Outro 3 Lectures 41 seconds" at bounding box center [220, 117] width 381 height 27
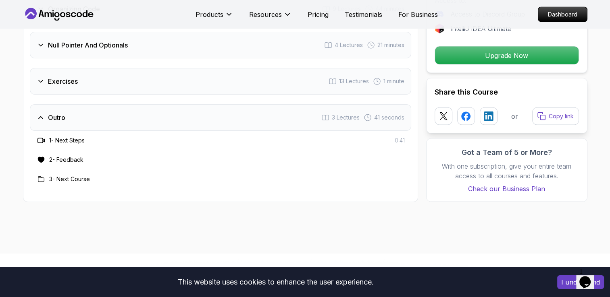
click at [97, 104] on div "Outro 3 Lectures 41 seconds" at bounding box center [220, 117] width 381 height 27
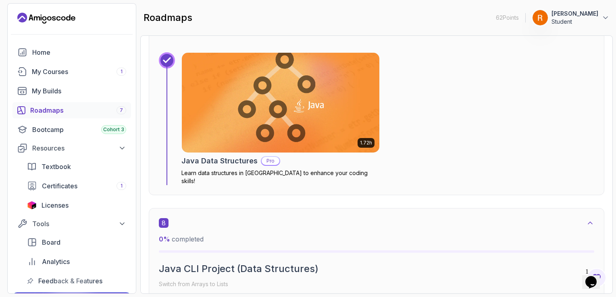
scroll to position [2284, 0]
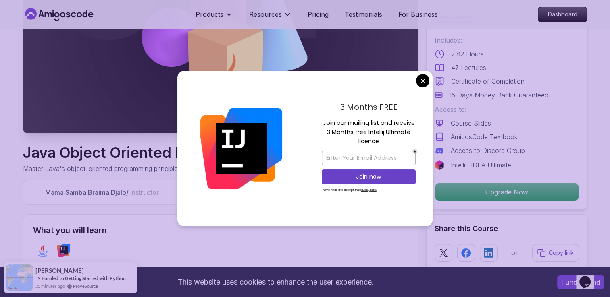
scroll to position [202, 0]
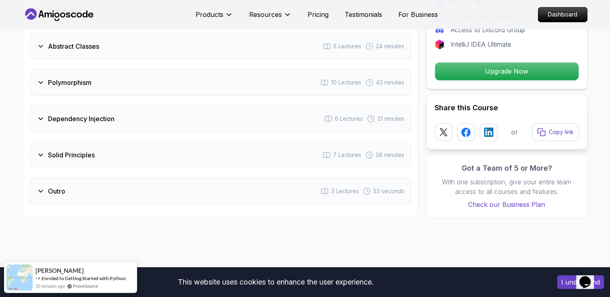
scroll to position [1209, 0]
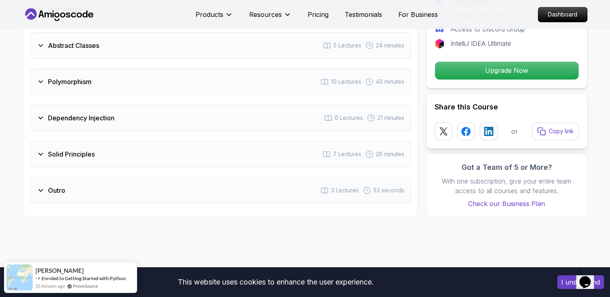
click at [97, 105] on div "Dependency Injection 6 Lectures 21 minutes" at bounding box center [220, 118] width 381 height 27
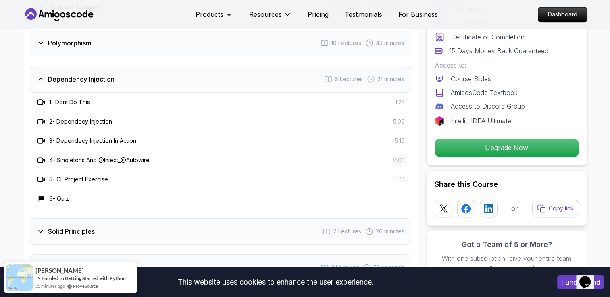
scroll to position [1171, 0]
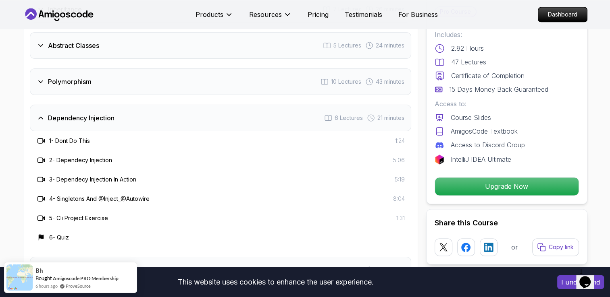
click at [97, 105] on div "Dependency Injection 6 Lectures 21 minutes" at bounding box center [220, 118] width 381 height 27
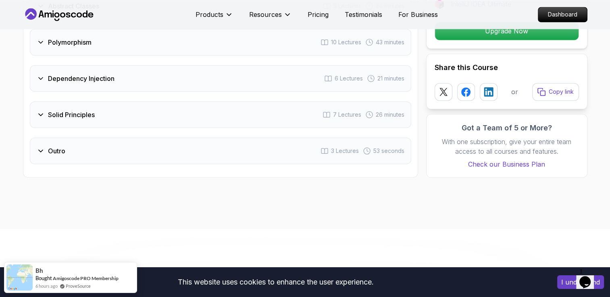
scroll to position [1211, 0]
click at [121, 101] on div "Solid Principles 7 Lectures 26 minutes" at bounding box center [220, 114] width 381 height 27
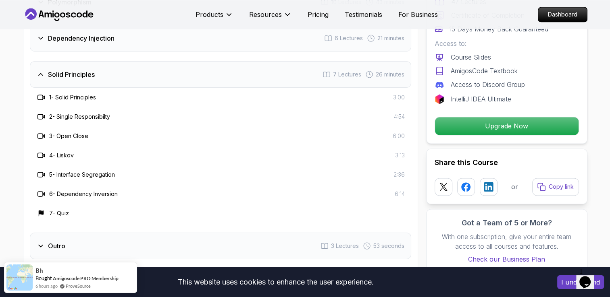
scroll to position [1251, 0]
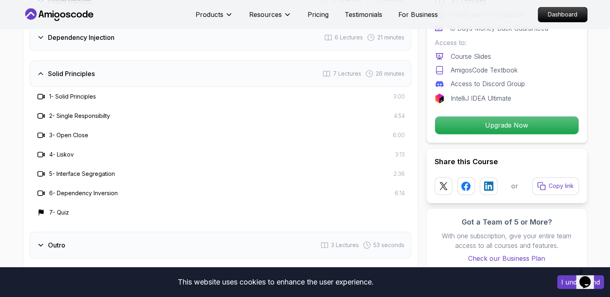
click at [121, 60] on div "Solid Principles 7 Lectures 26 minutes" at bounding box center [220, 73] width 381 height 27
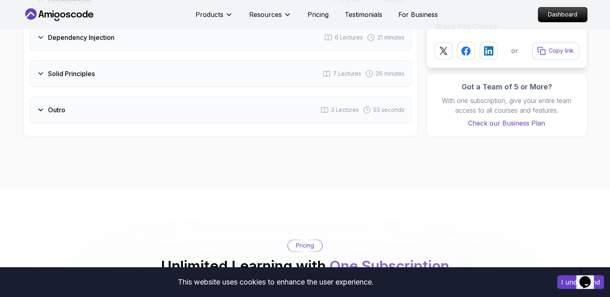
click at [133, 97] on div "Outro 3 Lectures 53 seconds" at bounding box center [220, 110] width 381 height 27
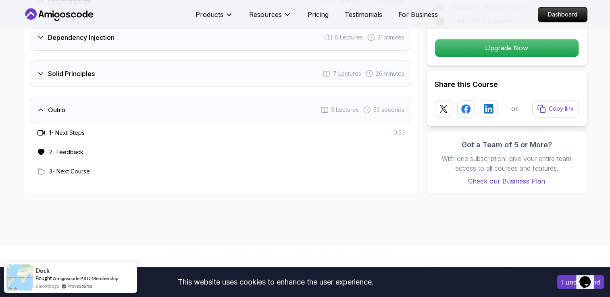
click at [133, 97] on div "Outro 3 Lectures 53 seconds" at bounding box center [220, 110] width 381 height 27
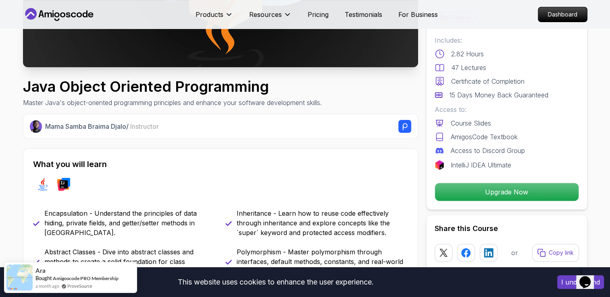
scroll to position [0, 0]
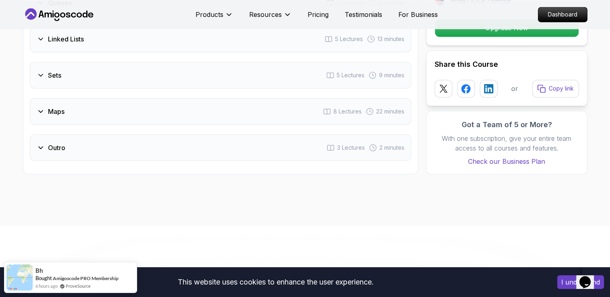
scroll to position [1371, 0]
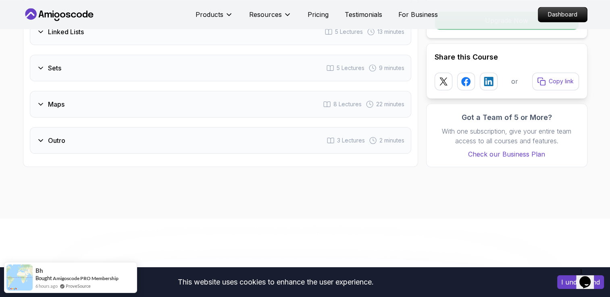
click at [257, 129] on div "Outro 3 Lectures 2 minutes" at bounding box center [220, 140] width 381 height 27
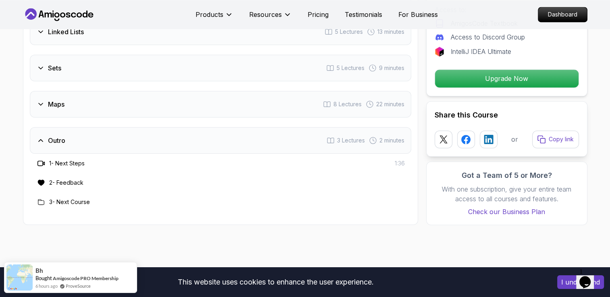
click at [257, 129] on div "Outro 3 Lectures 2 minutes" at bounding box center [220, 140] width 381 height 27
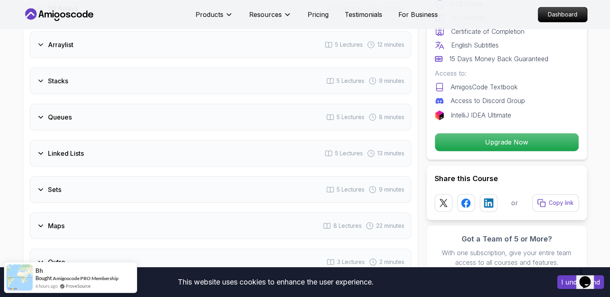
scroll to position [1172, 0]
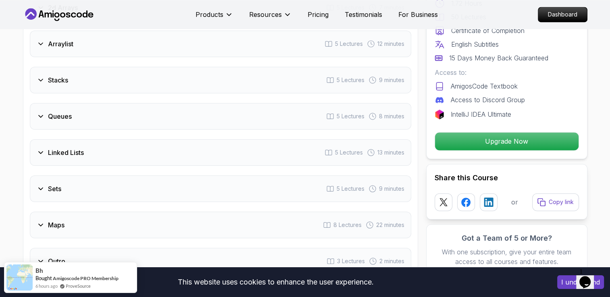
click at [230, 111] on div "Queues 5 Lectures 8 minutes" at bounding box center [220, 116] width 381 height 27
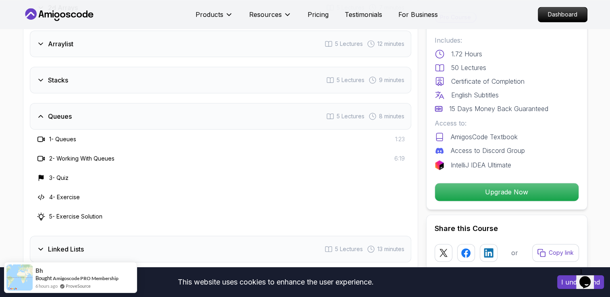
click at [230, 111] on div "Queues 5 Lectures 8 minutes" at bounding box center [220, 116] width 381 height 27
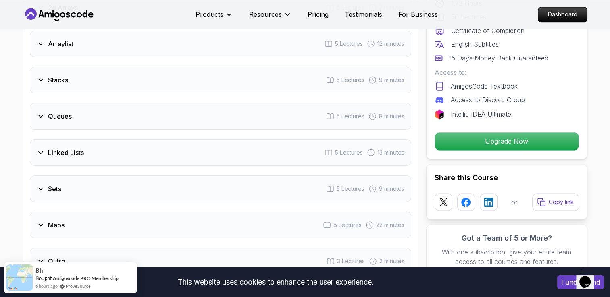
click at [182, 142] on div "Linked Lists 5 Lectures 13 minutes" at bounding box center [220, 152] width 381 height 27
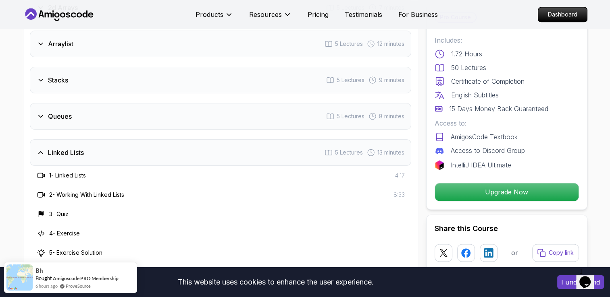
click at [182, 142] on div "Linked Lists 5 Lectures 13 minutes" at bounding box center [220, 152] width 381 height 27
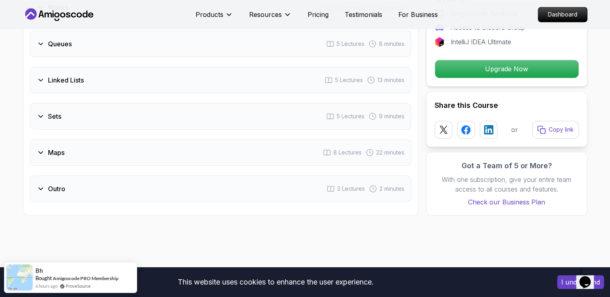
scroll to position [1253, 0]
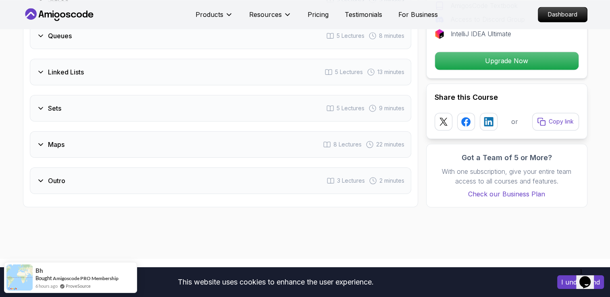
click at [166, 99] on div "Sets 5 Lectures 9 minutes" at bounding box center [220, 108] width 381 height 27
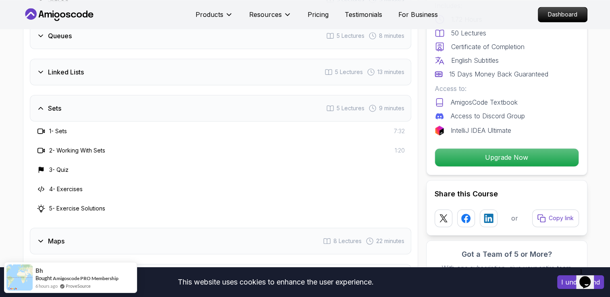
click at [166, 99] on div "Sets 5 Lectures 9 minutes" at bounding box center [220, 108] width 381 height 27
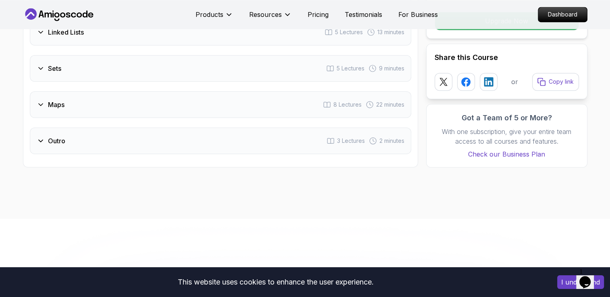
scroll to position [1293, 0]
click at [166, 99] on div "Maps 8 Lectures 22 minutes" at bounding box center [220, 104] width 381 height 27
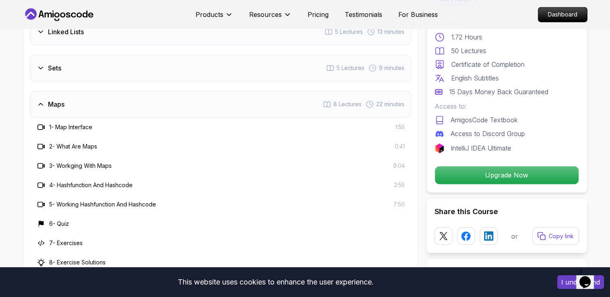
click at [166, 99] on div "Maps 8 Lectures 22 minutes" at bounding box center [220, 104] width 381 height 27
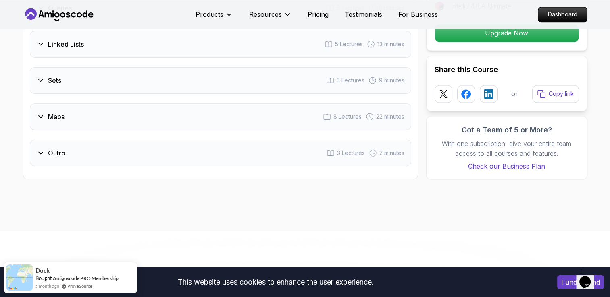
scroll to position [1290, 0]
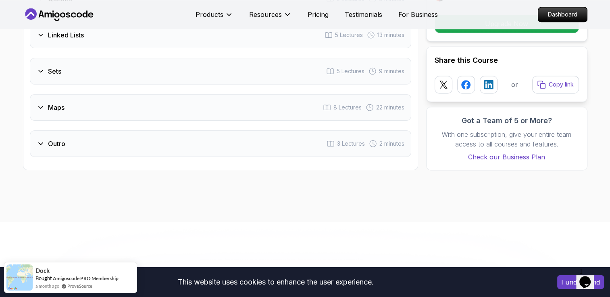
click at [40, 107] on icon at bounding box center [41, 108] width 4 height 2
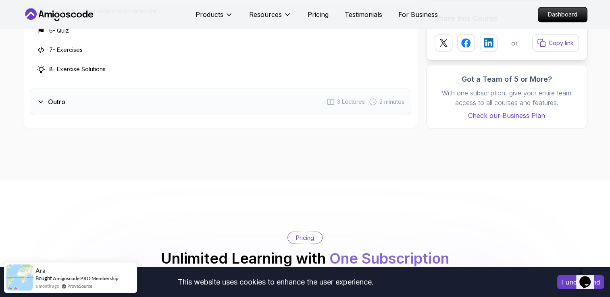
scroll to position [1491, 0]
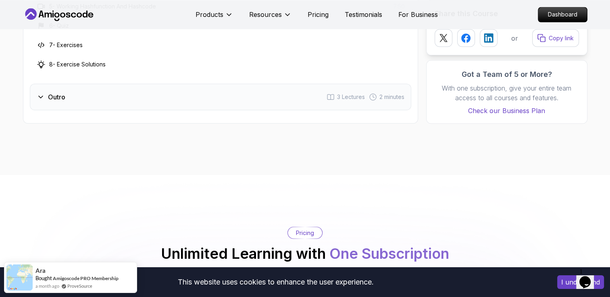
click at [45, 92] on div "Outro" at bounding box center [51, 97] width 29 height 10
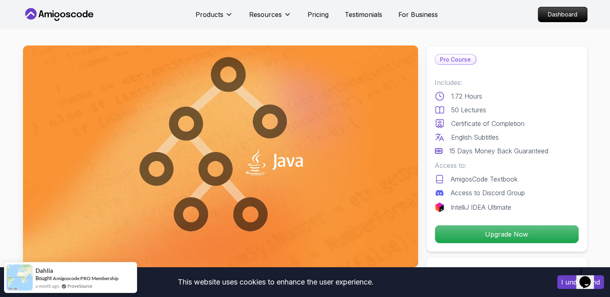
scroll to position [0, 0]
